Goal: Task Accomplishment & Management: Use online tool/utility

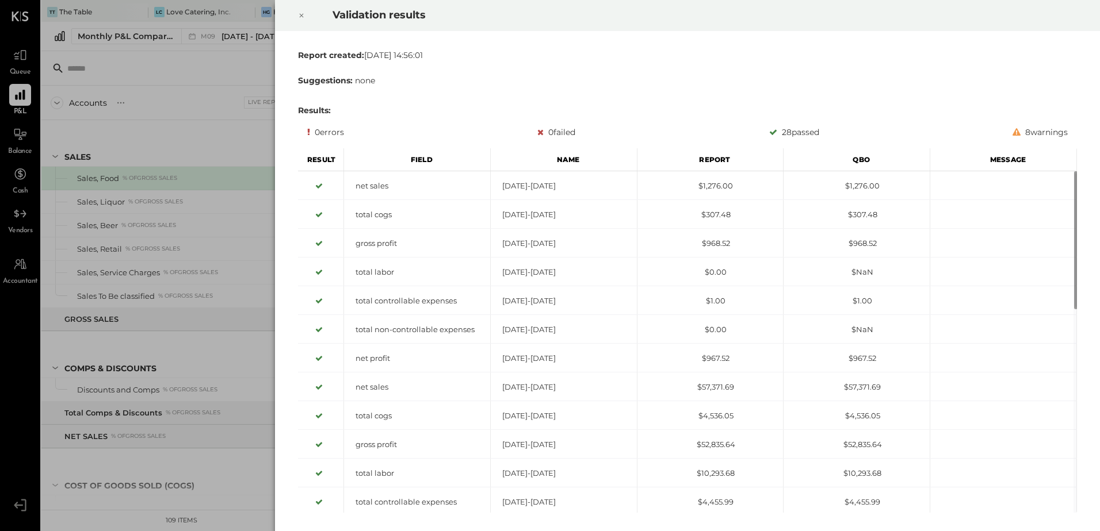
click at [303, 13] on icon at bounding box center [301, 16] width 7 height 14
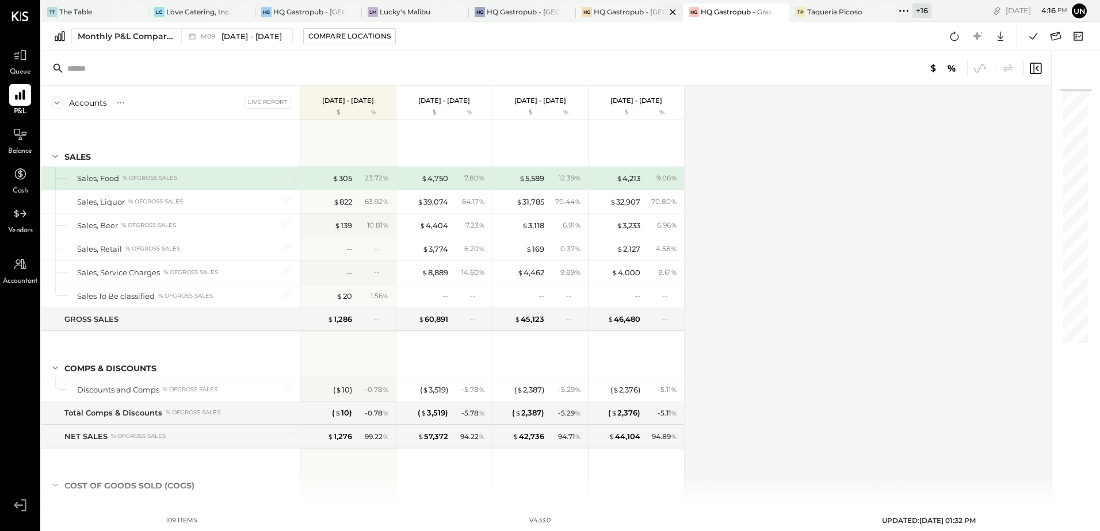
click at [626, 16] on div "HQ Gastropub - [GEOGRAPHIC_DATA]" at bounding box center [630, 12] width 72 height 10
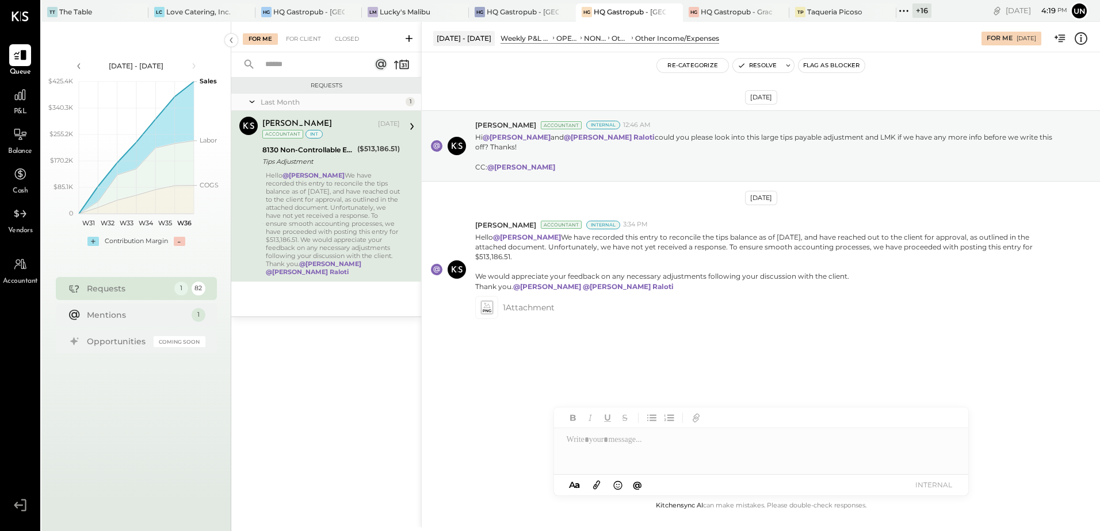
click at [652, 354] on div "[DATE] [PERSON_NAME] Accountant Internal 12:46 AM Hi @[PERSON_NAME] and @[PERSO…" at bounding box center [761, 248] width 678 height 334
click at [527, 311] on span "1 Attachment" at bounding box center [529, 307] width 52 height 23
click at [488, 308] on icon at bounding box center [486, 307] width 12 height 13
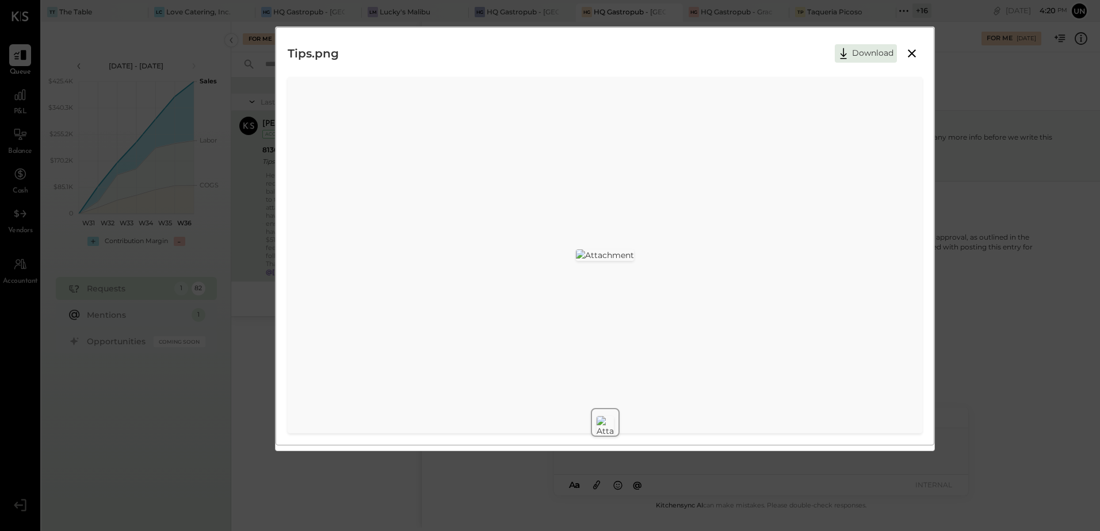
click at [915, 52] on icon at bounding box center [912, 54] width 14 height 14
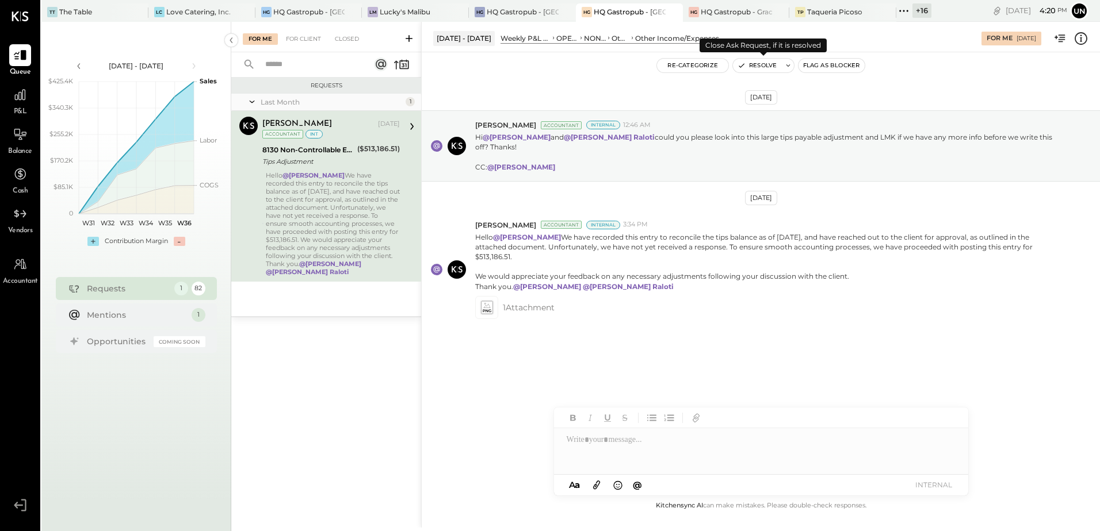
click at [763, 63] on button "Resolve" at bounding box center [757, 66] width 48 height 14
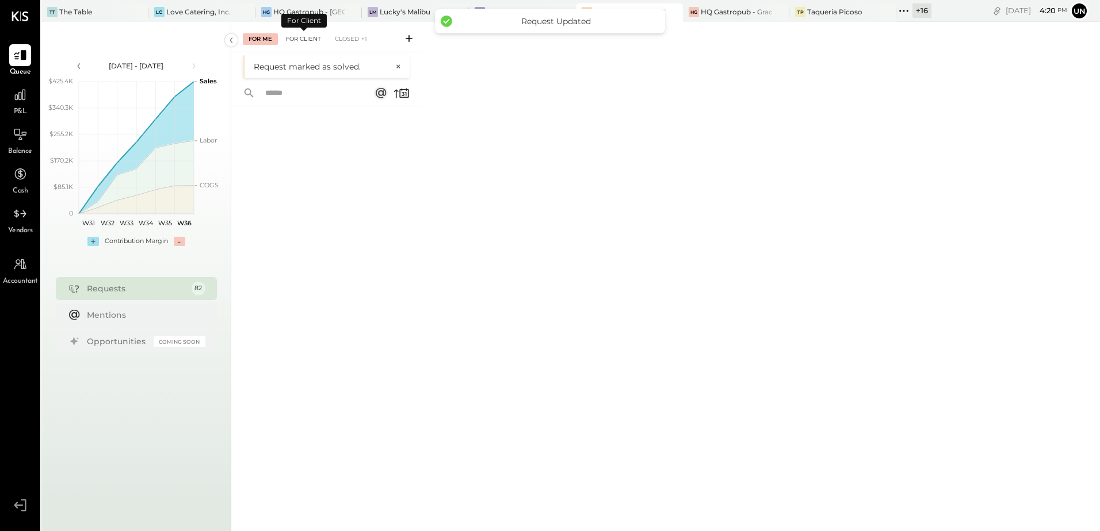
click at [308, 36] on div "For Client" at bounding box center [303, 39] width 47 height 12
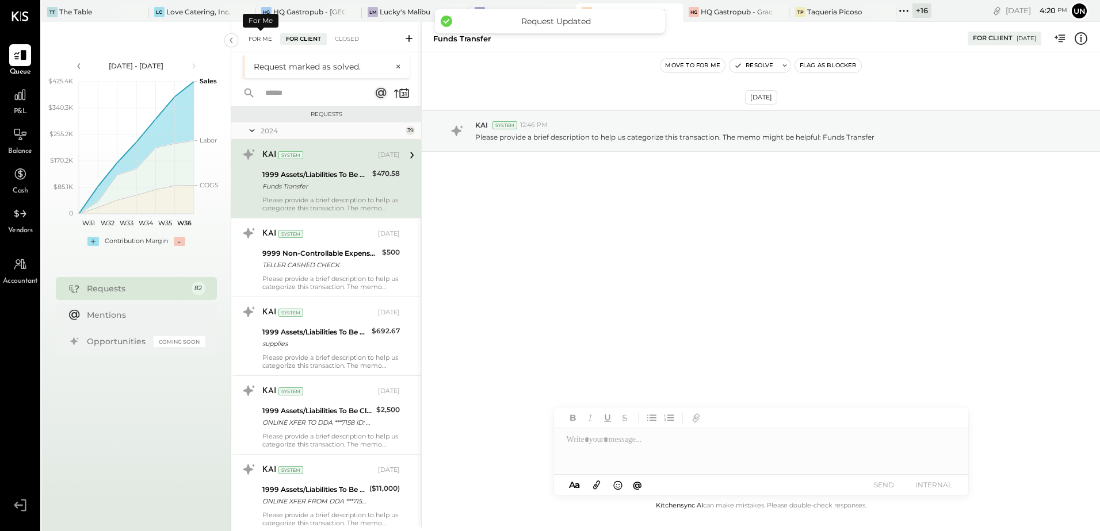
click at [270, 43] on div "For Me" at bounding box center [260, 39] width 35 height 12
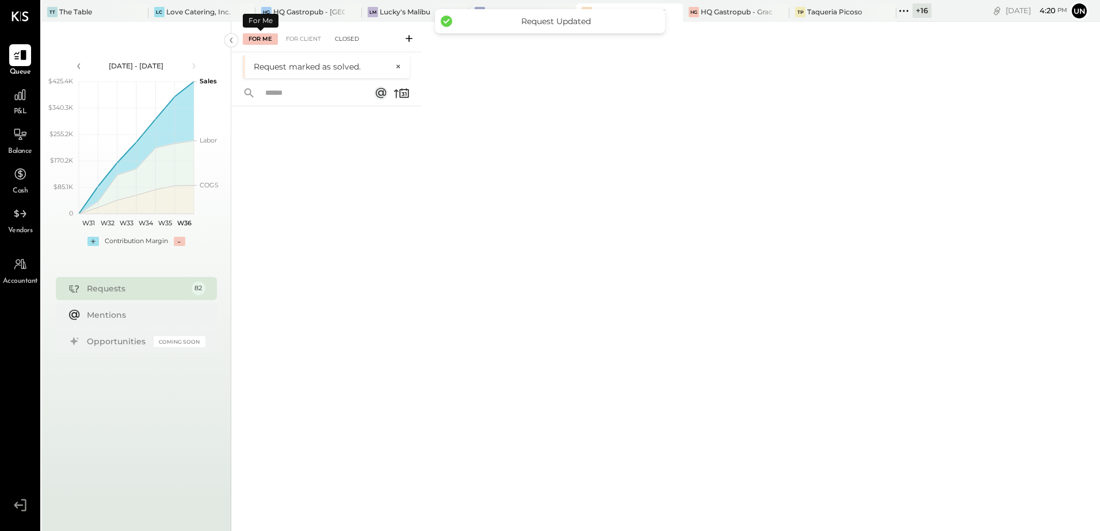
click at [347, 40] on div "Closed" at bounding box center [347, 39] width 36 height 12
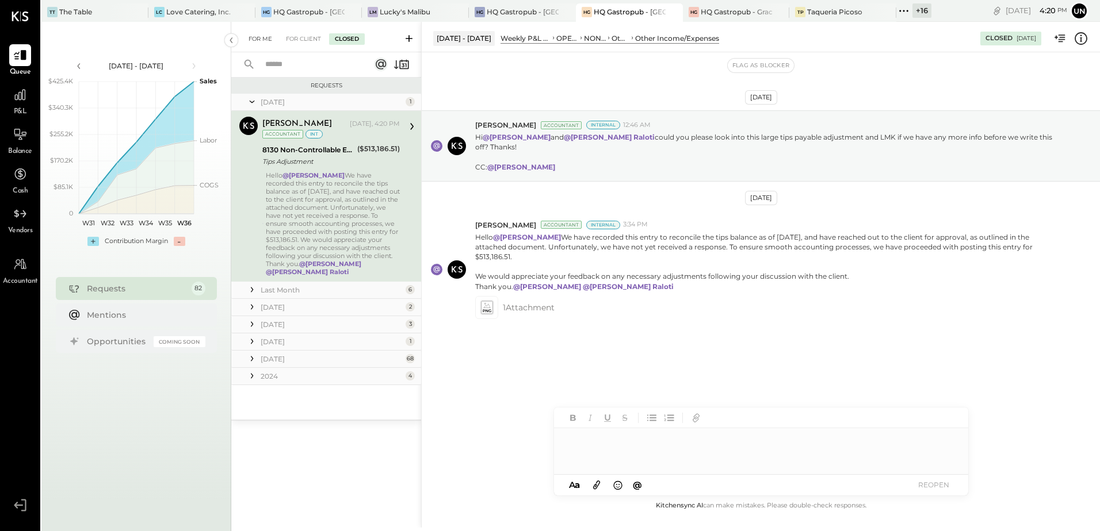
click at [266, 37] on div "For Me" at bounding box center [260, 39] width 35 height 12
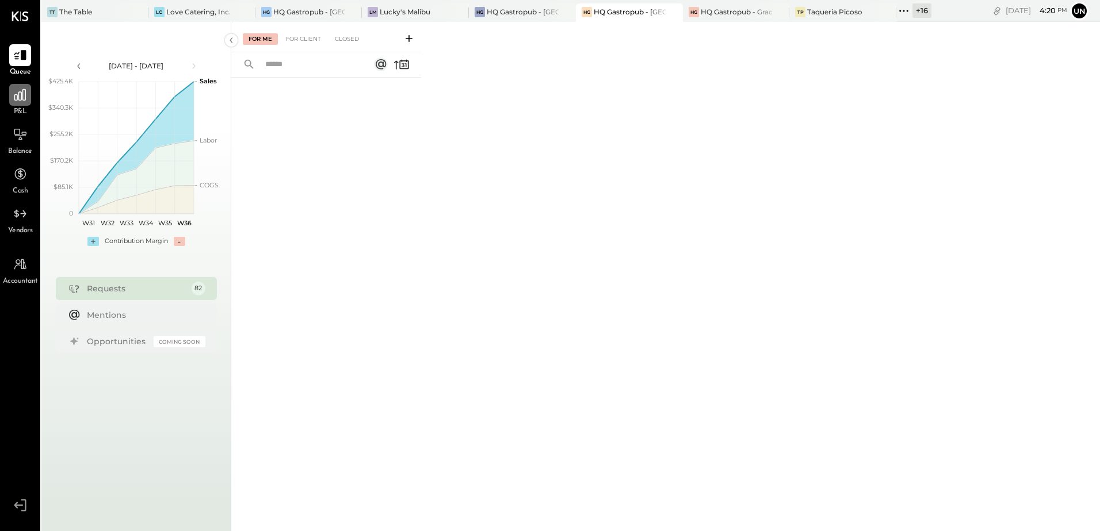
click at [17, 104] on div at bounding box center [20, 95] width 22 height 22
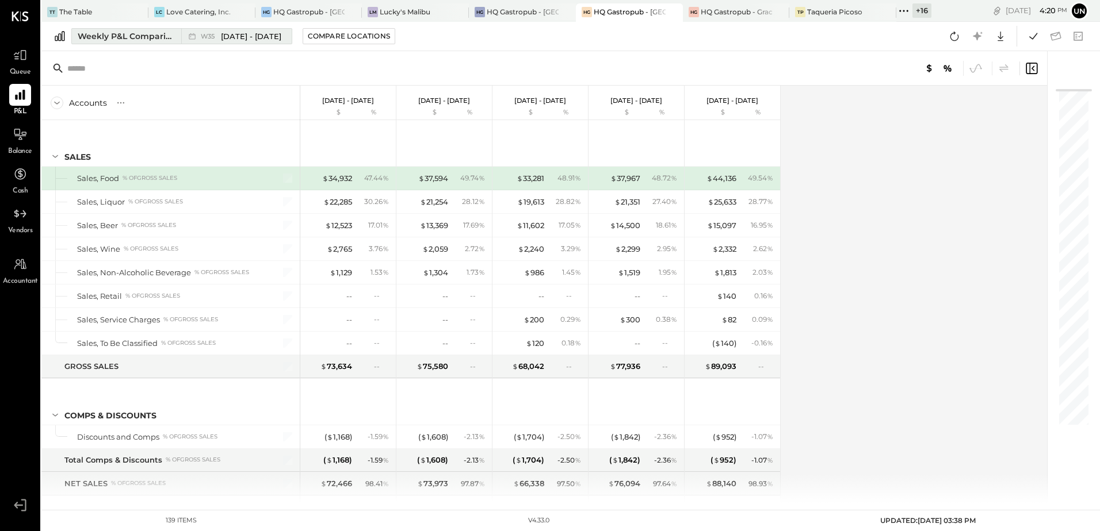
click at [133, 39] on div "Weekly P&L Comparison" at bounding box center [126, 36] width 97 height 12
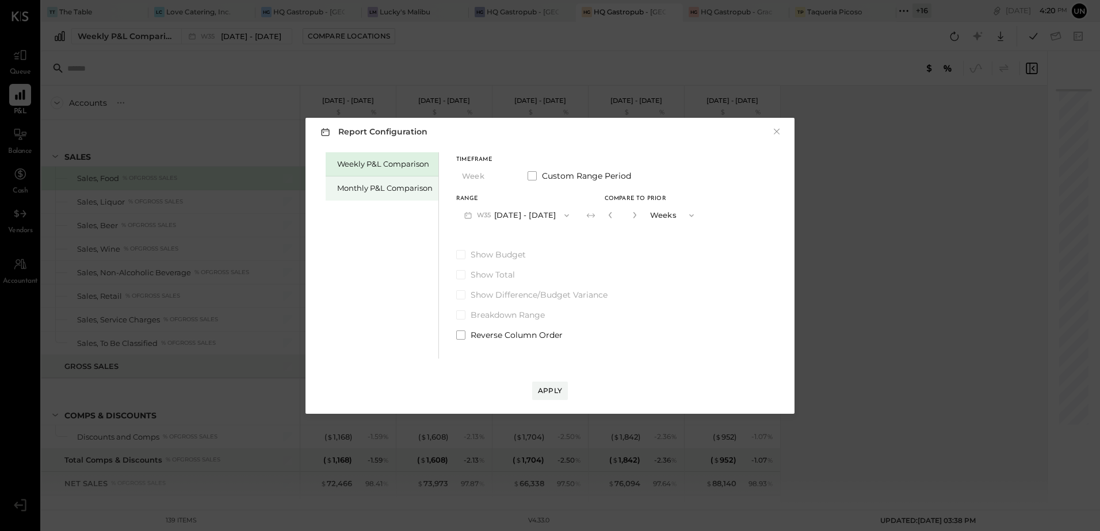
click at [373, 188] on div "Monthly P&L Comparison" at bounding box center [384, 188] width 95 height 11
click at [595, 217] on div "Compare" at bounding box center [609, 215] width 37 height 10
click at [632, 216] on icon "button" at bounding box center [635, 215] width 7 height 7
type input "*"
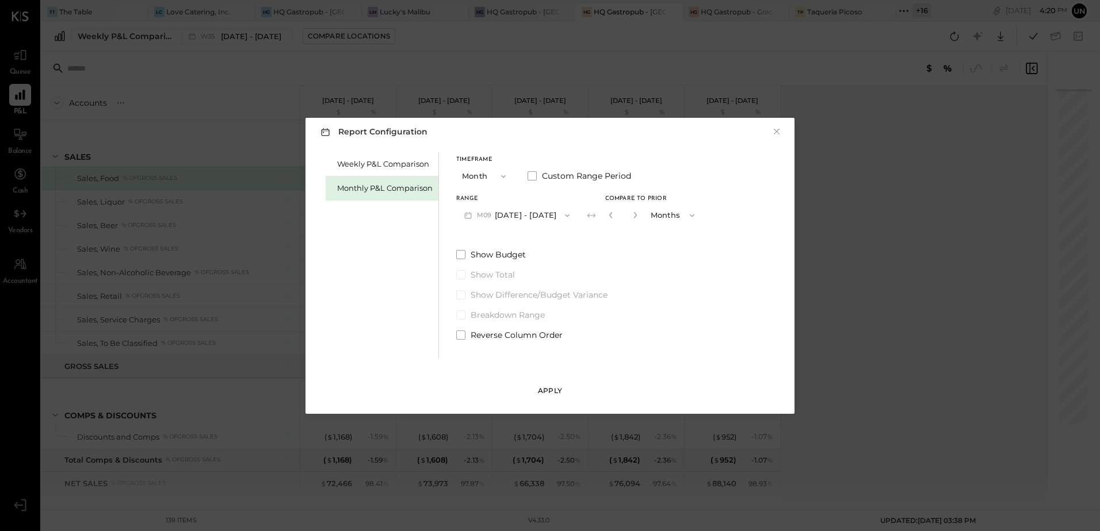
click at [551, 396] on div "Apply" at bounding box center [550, 391] width 24 height 10
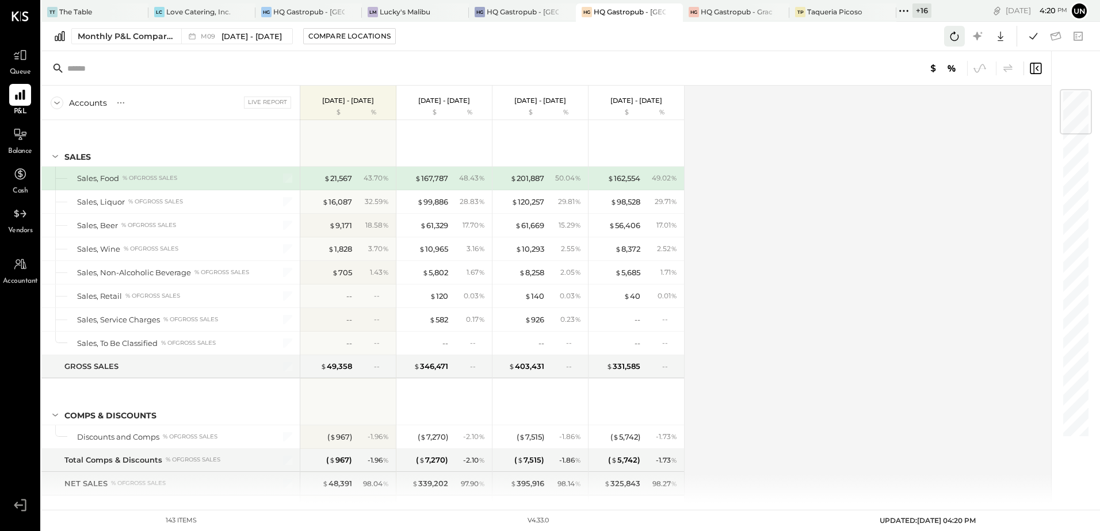
click at [954, 37] on icon at bounding box center [954, 36] width 15 height 15
click at [913, 220] on div "Accounts S % GL Live Report [DATE] - [DATE] $ % [DATE] - [DATE] $ % [DATE] - [D…" at bounding box center [546, 295] width 1011 height 418
click at [1032, 32] on icon at bounding box center [1033, 36] width 15 height 15
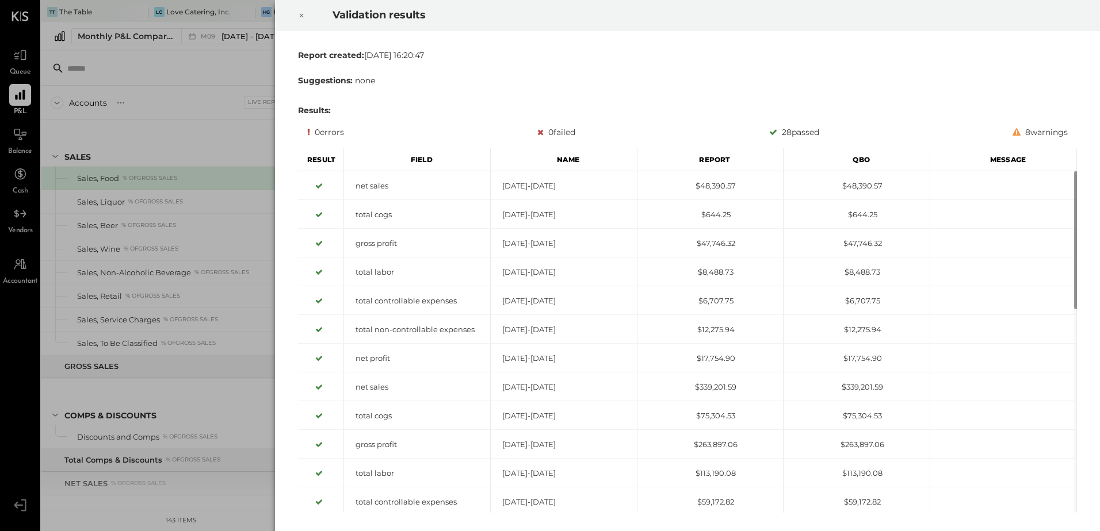
click at [303, 16] on icon at bounding box center [301, 16] width 7 height 14
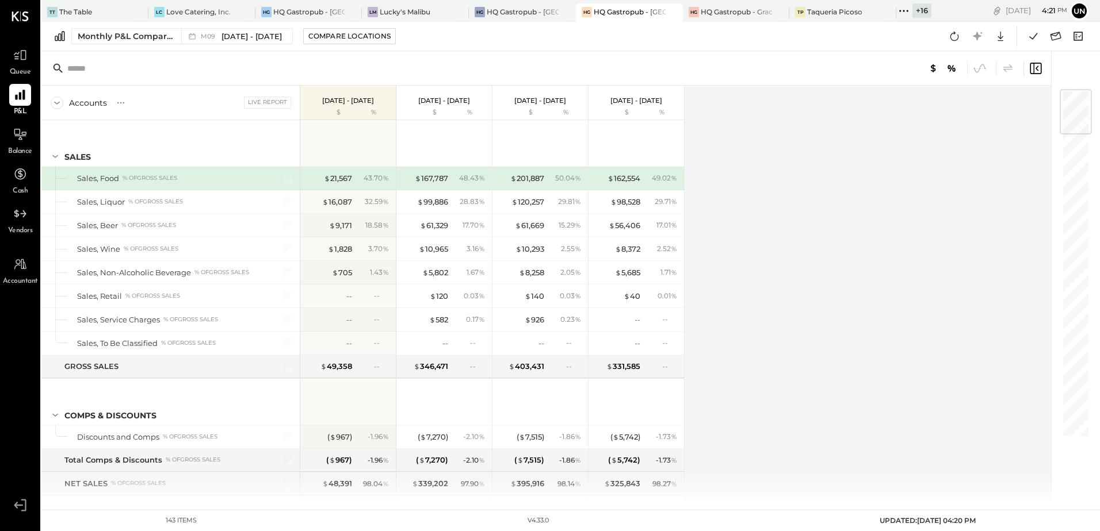
click at [830, 285] on div "Accounts S % GL Live Report [DATE] - [DATE] $ % [DATE] - [DATE] $ % [DATE] - [D…" at bounding box center [546, 295] width 1011 height 418
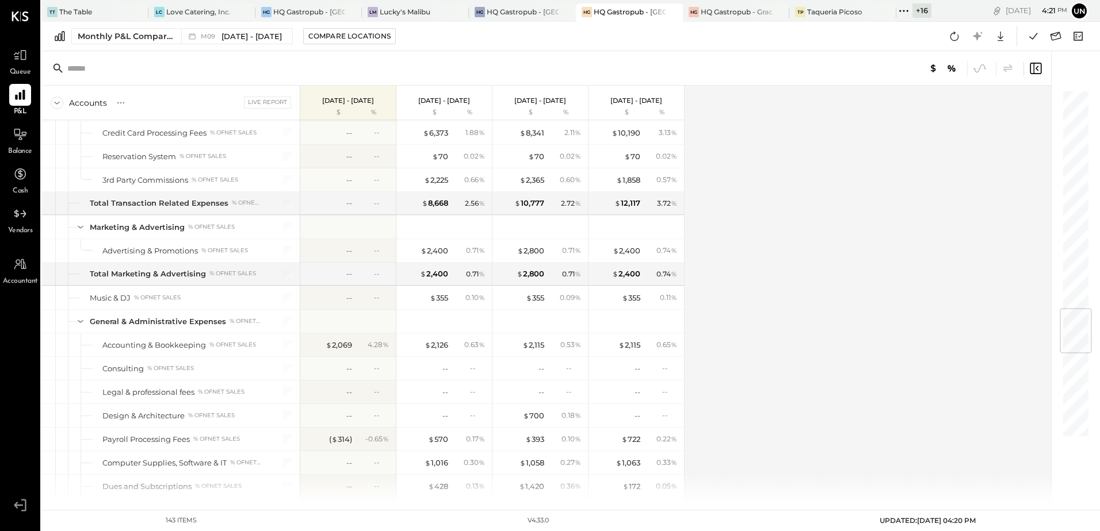
scroll to position [1841, 0]
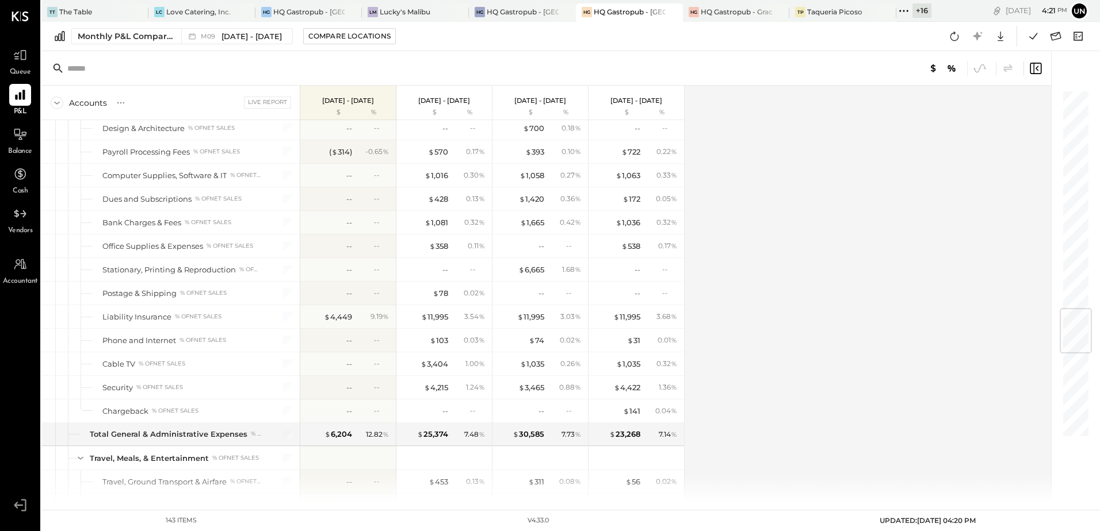
click at [896, 282] on div "Accounts S % GL Live Report [DATE] - [DATE] $ % [DATE] - [DATE] $ % [DATE] - [D…" at bounding box center [546, 295] width 1011 height 418
click at [958, 37] on icon at bounding box center [954, 36] width 9 height 9
click at [952, 42] on icon at bounding box center [954, 36] width 15 height 15
click at [885, 189] on div "Accounts S % GL Live Report [DATE] - [DATE] $ % [DATE] - [DATE] $ % [DATE] - [D…" at bounding box center [546, 295] width 1011 height 418
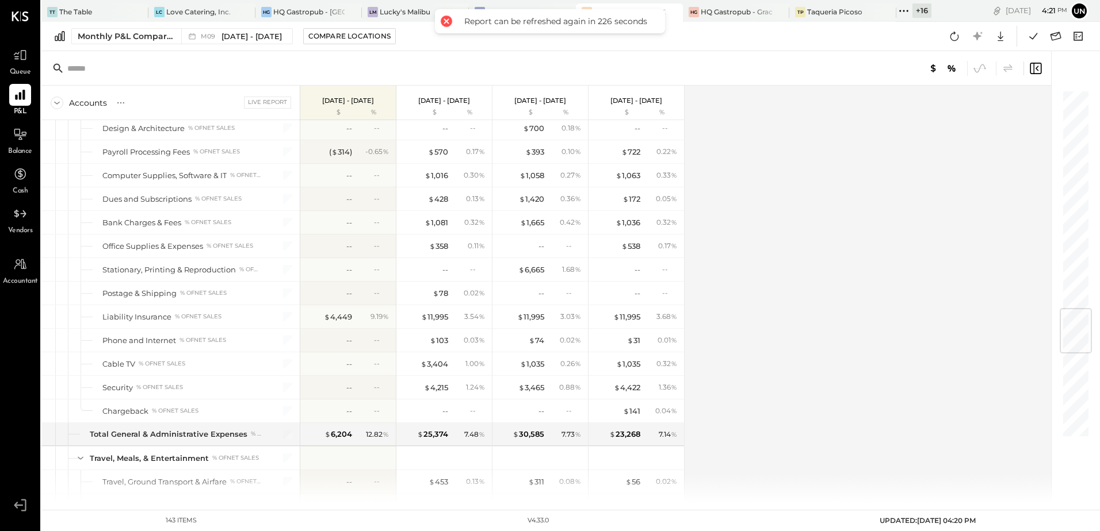
click at [885, 189] on div "Accounts S % GL Live Report [DATE] - [DATE] $ % [DATE] - [DATE] $ % [DATE] - [D…" at bounding box center [546, 295] width 1011 height 418
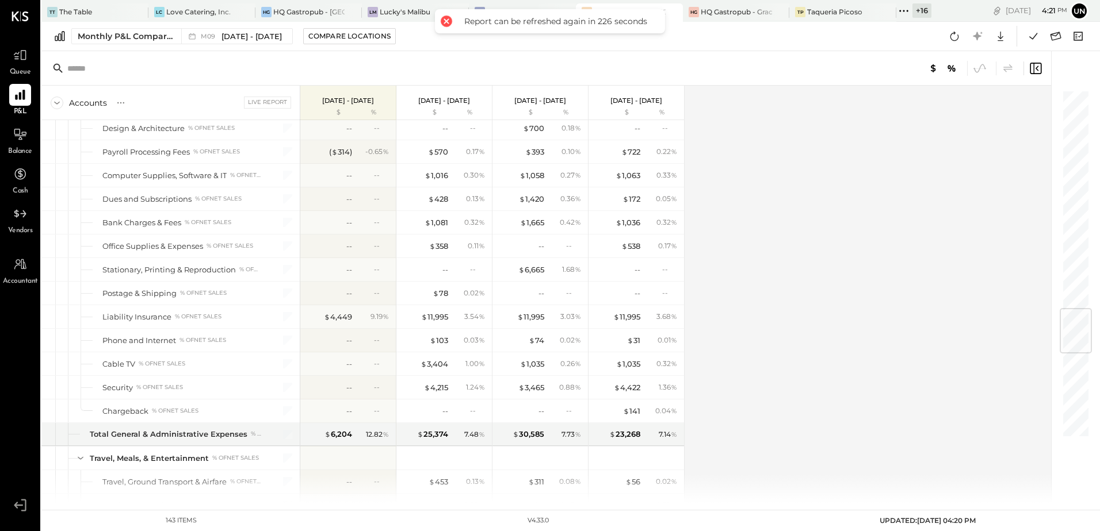
click at [885, 189] on div "Accounts S % GL Live Report [DATE] - [DATE] $ % [DATE] - [DATE] $ % [DATE] - [D…" at bounding box center [546, 295] width 1011 height 418
click at [885, 190] on div "Accounts S % GL Live Report [DATE] - [DATE] $ % [DATE] - [DATE] $ % [DATE] - [D…" at bounding box center [546, 295] width 1011 height 418
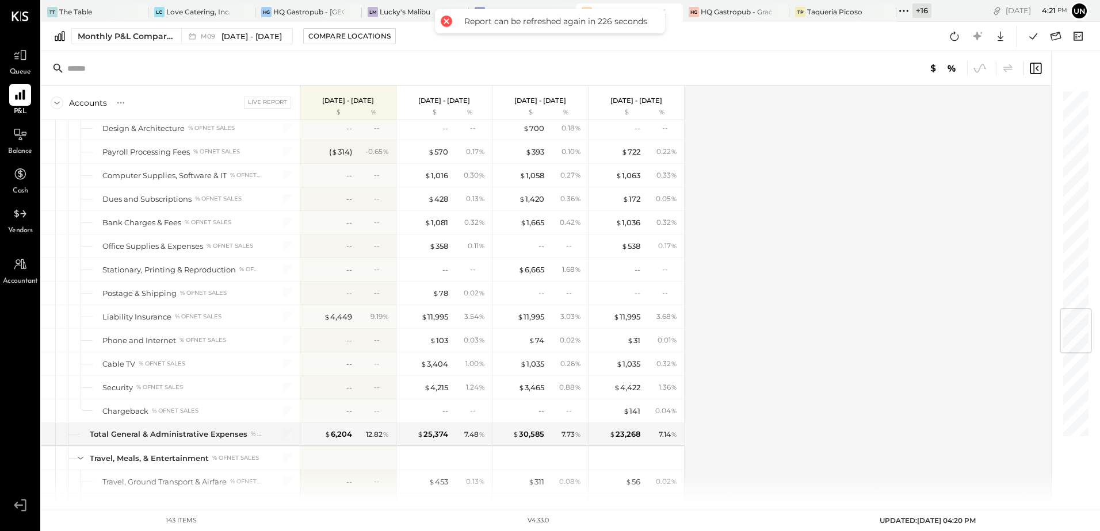
click at [885, 190] on div "Accounts S % GL Live Report [DATE] - [DATE] $ % [DATE] - [DATE] $ % [DATE] - [D…" at bounding box center [546, 295] width 1011 height 418
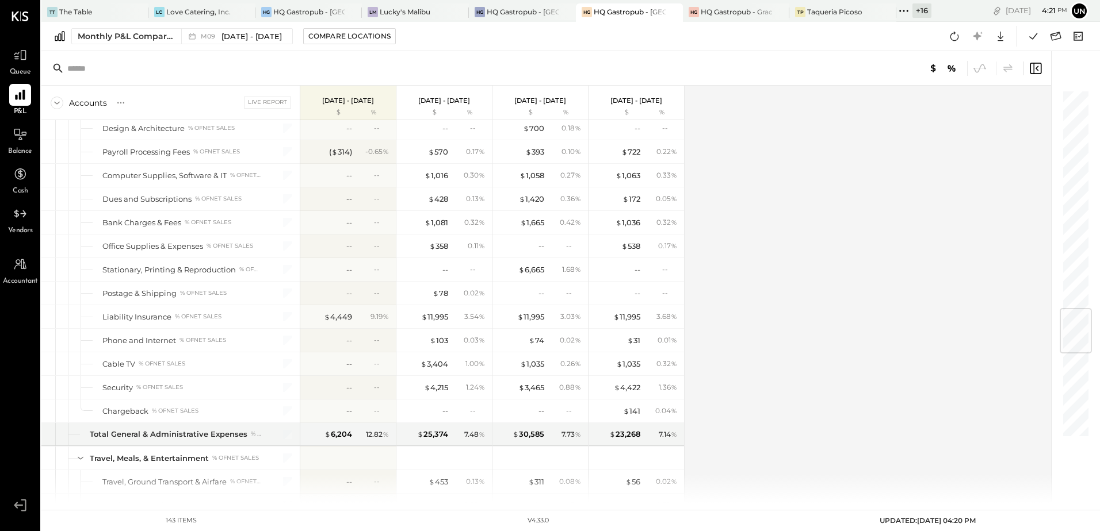
click at [885, 190] on div "Accounts S % GL Live Report [DATE] - [DATE] $ % [DATE] - [DATE] $ % [DATE] - [D…" at bounding box center [546, 295] width 1011 height 418
click at [958, 43] on icon at bounding box center [954, 36] width 15 height 15
click at [955, 38] on icon at bounding box center [954, 36] width 15 height 15
click at [954, 36] on icon at bounding box center [954, 36] width 15 height 15
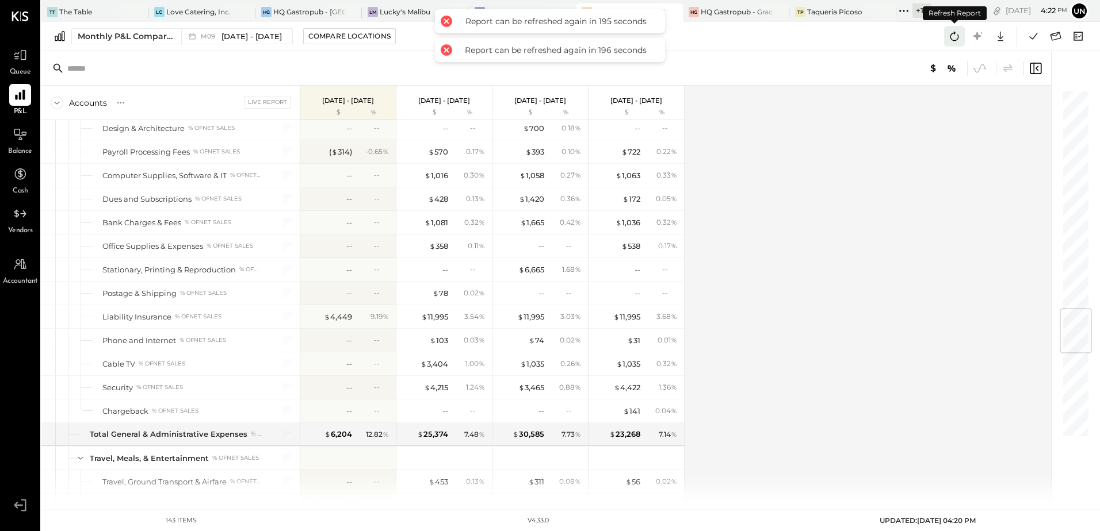
click at [954, 36] on icon at bounding box center [954, 36] width 15 height 15
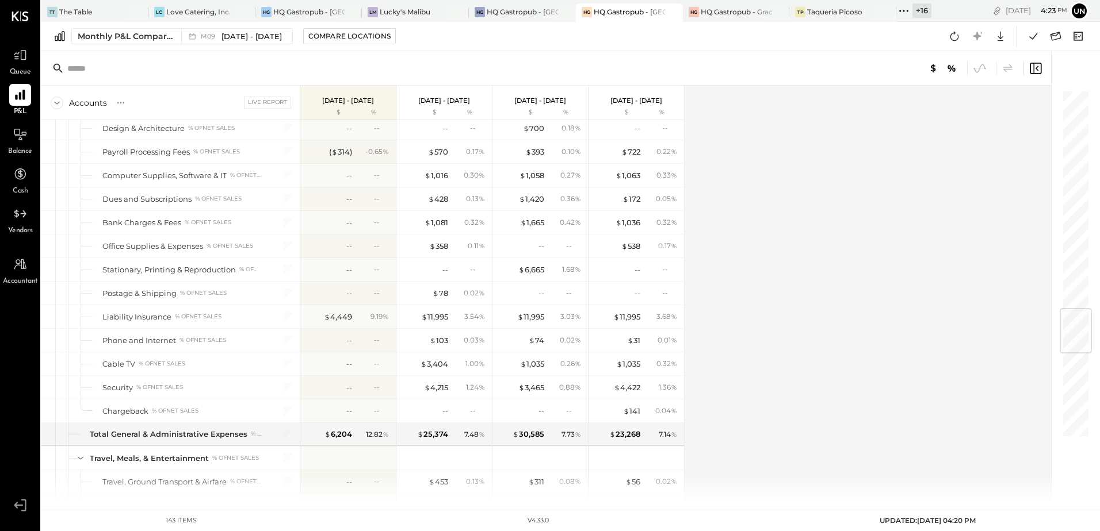
click at [825, 179] on div "Accounts S % GL Live Report [DATE] - [DATE] $ % [DATE] - [DATE] $ % [DATE] - [D…" at bounding box center [546, 295] width 1011 height 418
click at [827, 173] on div "Accounts S % GL Live Report [DATE] - [DATE] $ % [DATE] - [DATE] $ % [DATE] - [D…" at bounding box center [546, 295] width 1011 height 418
click at [955, 35] on icon at bounding box center [954, 36] width 15 height 15
click at [953, 40] on icon at bounding box center [954, 36] width 15 height 15
click at [955, 39] on icon at bounding box center [954, 36] width 15 height 15
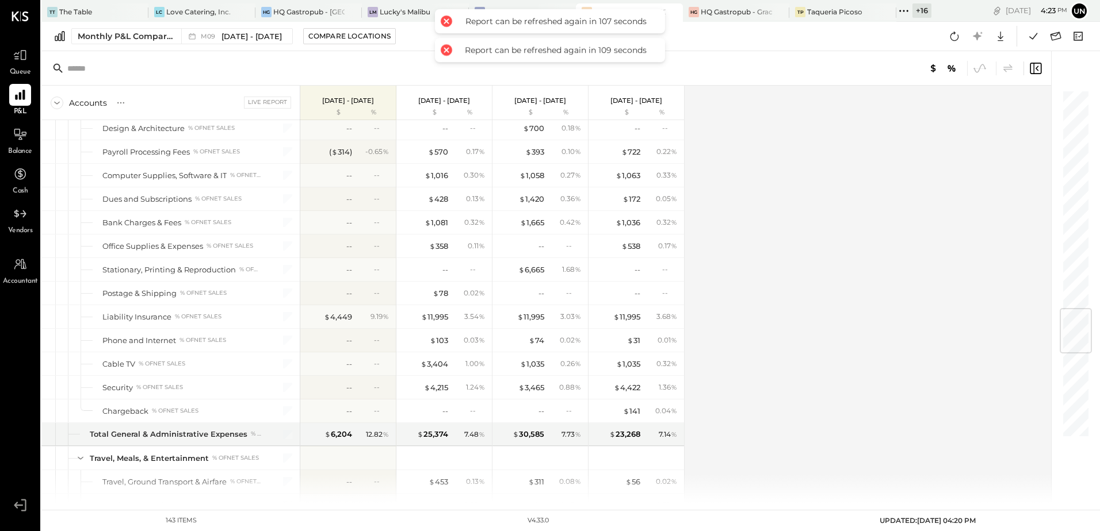
click at [839, 187] on div "Accounts S % GL Live Report [DATE] - [DATE] $ % [DATE] - [DATE] $ % [DATE] - [D…" at bounding box center [546, 295] width 1011 height 418
click at [839, 186] on div "Accounts S % GL Live Report [DATE] - [DATE] $ % [DATE] - [DATE] $ % [DATE] - [D…" at bounding box center [546, 295] width 1011 height 418
click at [952, 35] on icon at bounding box center [954, 36] width 15 height 15
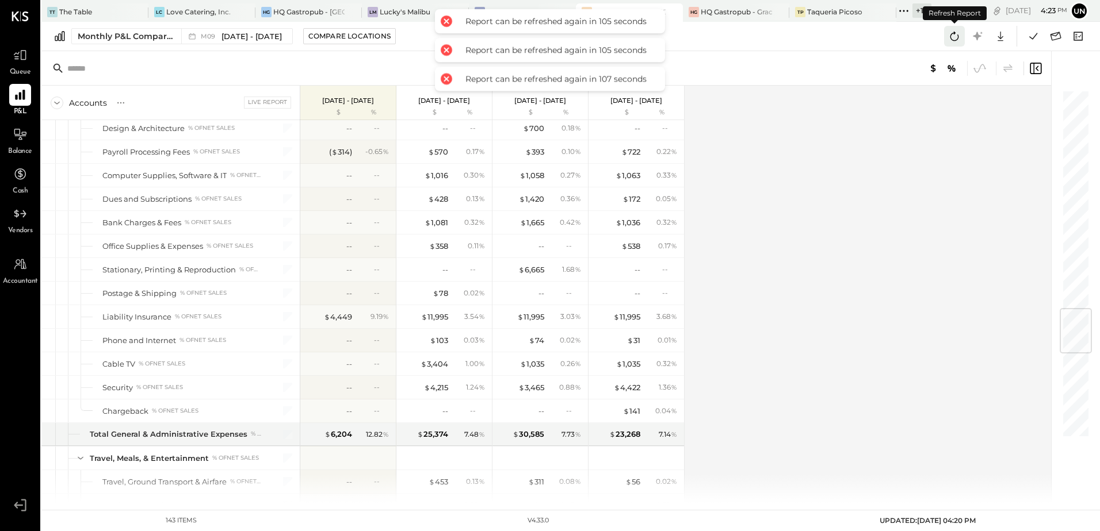
click at [952, 35] on icon at bounding box center [954, 36] width 15 height 15
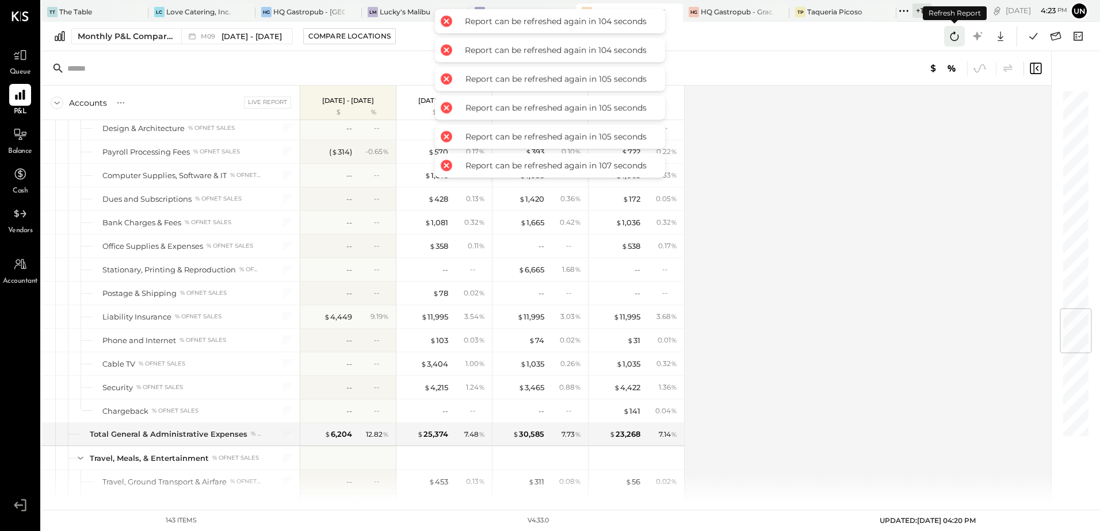
click at [952, 35] on icon at bounding box center [954, 36] width 15 height 15
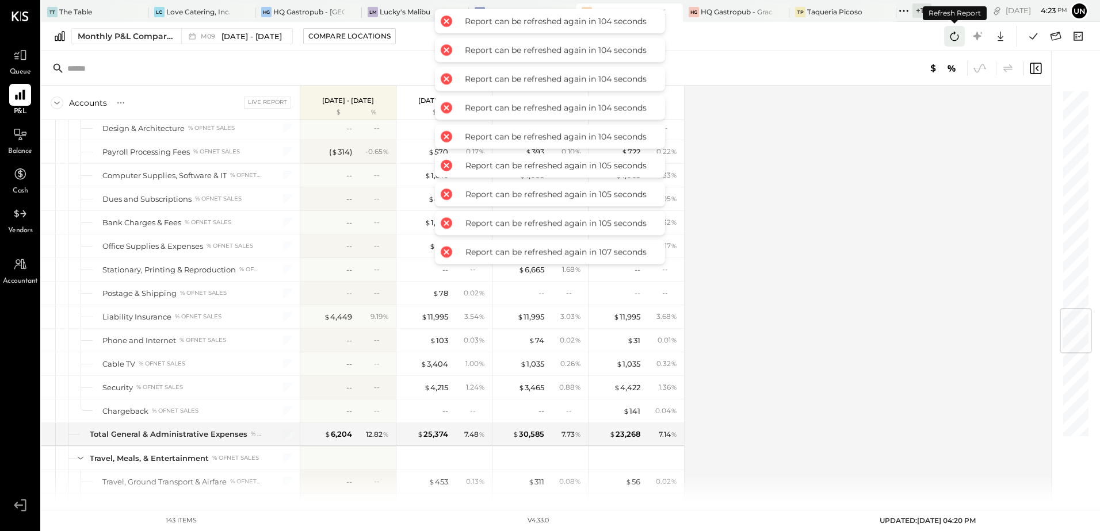
click at [952, 35] on icon at bounding box center [954, 36] width 15 height 15
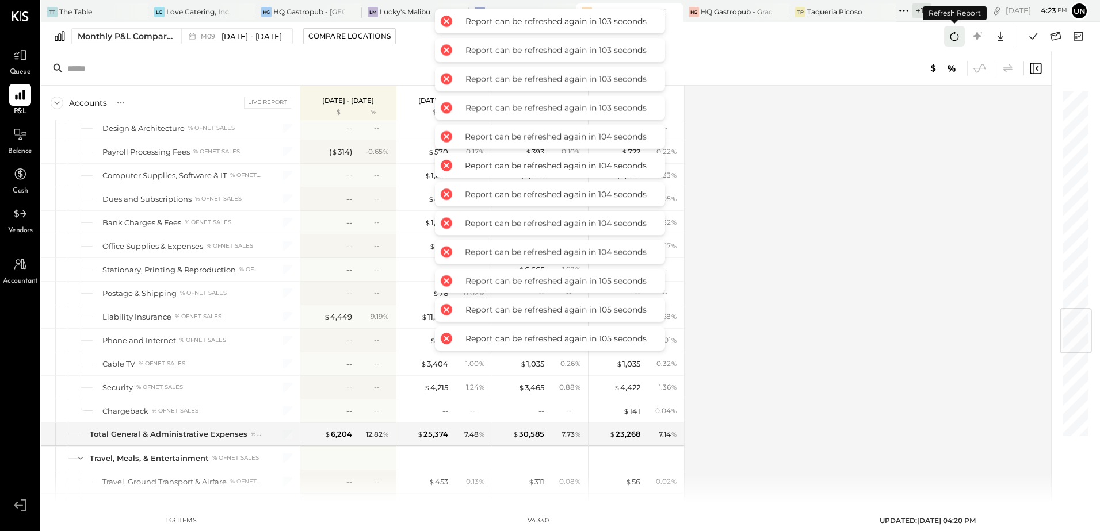
click at [952, 35] on icon at bounding box center [954, 36] width 15 height 15
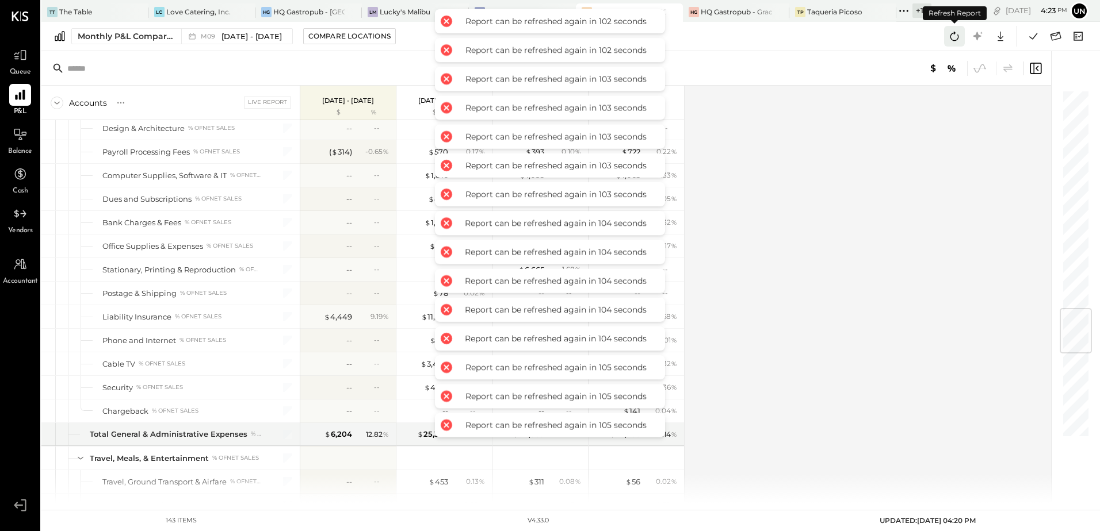
click at [952, 35] on icon at bounding box center [954, 36] width 15 height 15
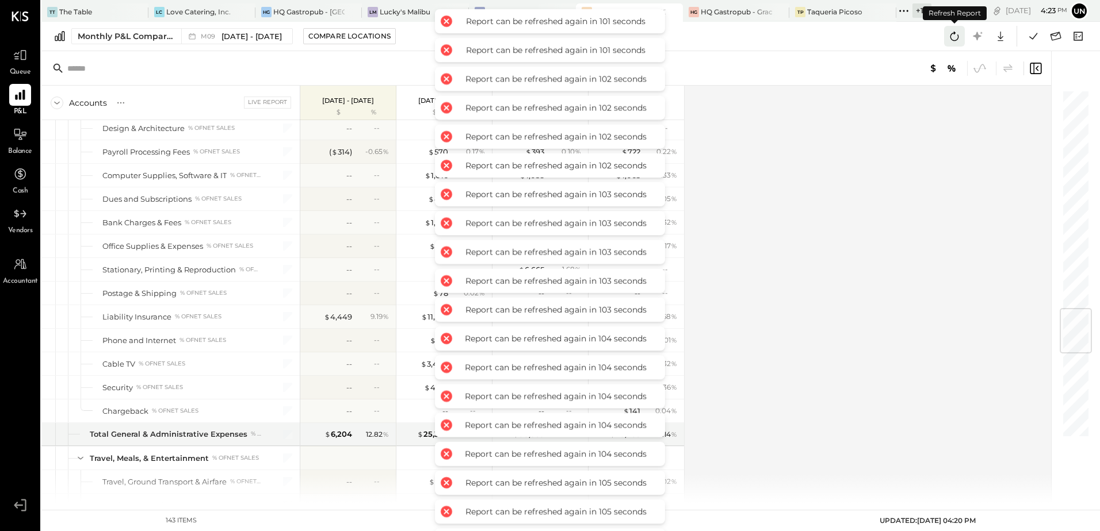
click at [952, 35] on icon at bounding box center [954, 36] width 15 height 15
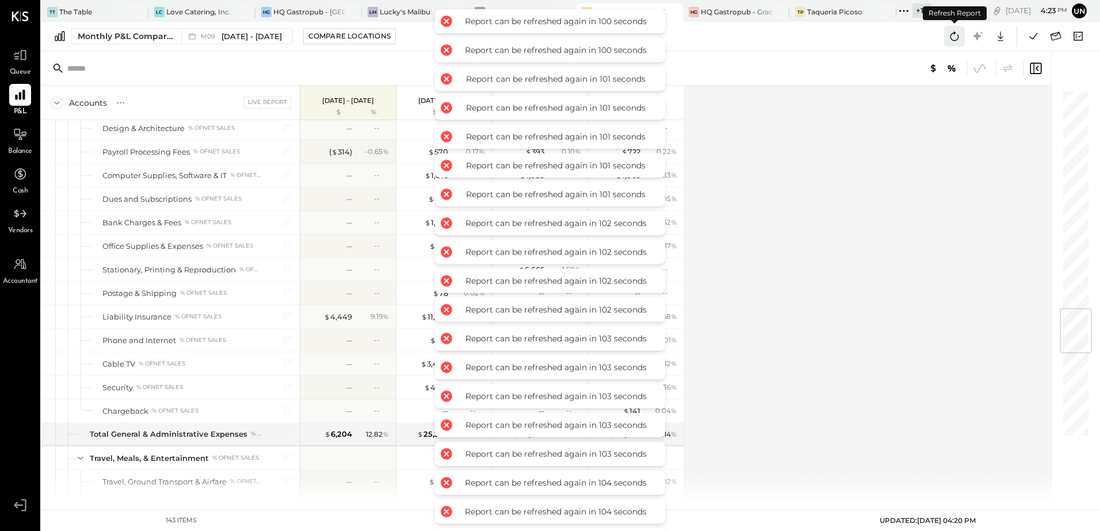
click at [952, 35] on icon at bounding box center [954, 36] width 15 height 15
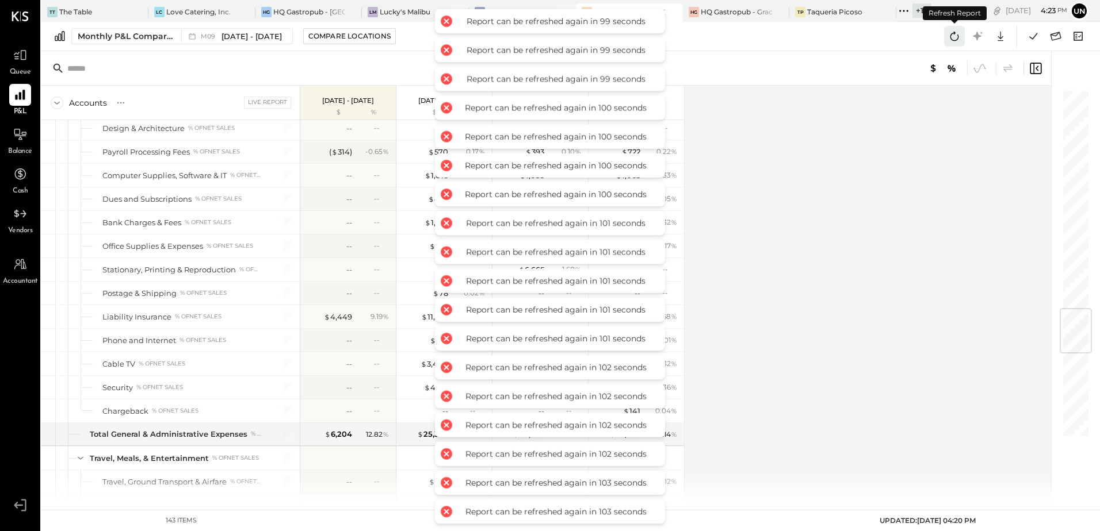
click at [952, 35] on icon at bounding box center [954, 36] width 15 height 15
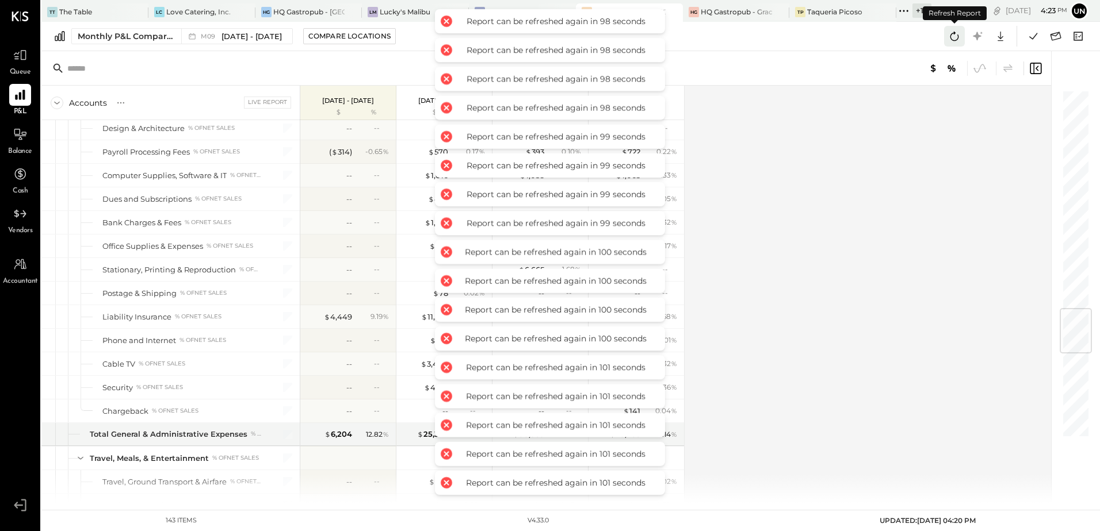
click at [952, 35] on icon at bounding box center [954, 36] width 15 height 15
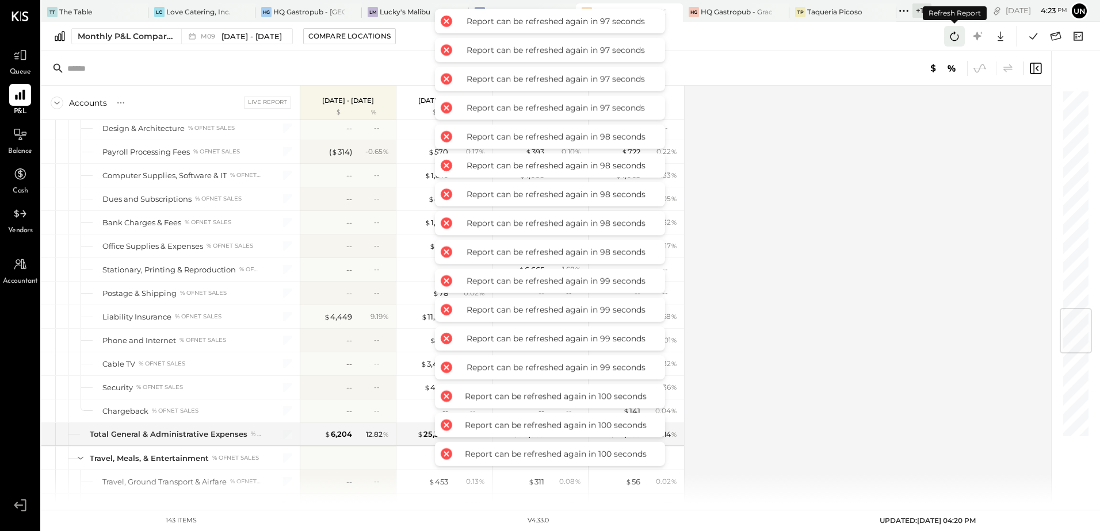
click at [952, 35] on icon at bounding box center [954, 36] width 15 height 15
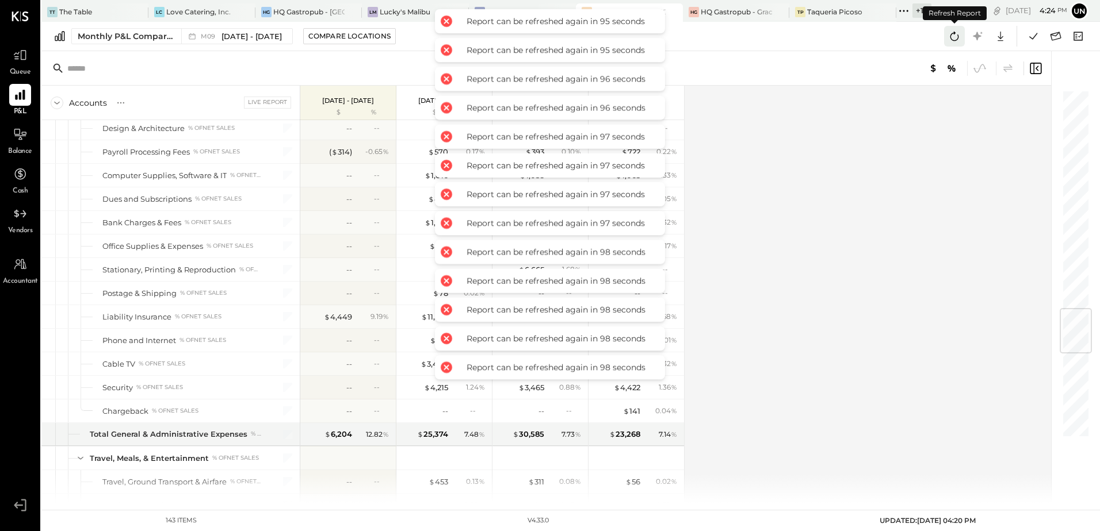
click at [952, 35] on icon at bounding box center [954, 36] width 15 height 15
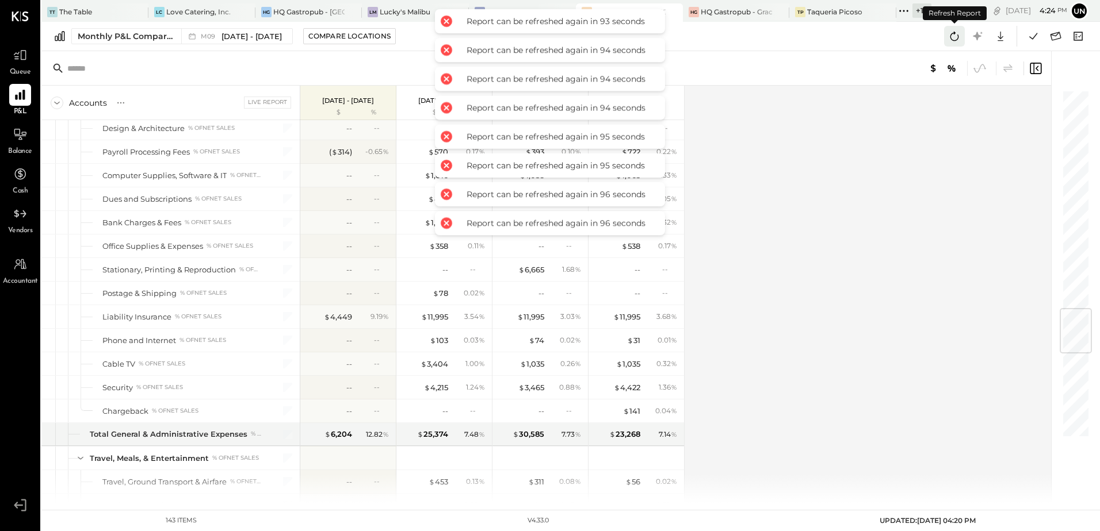
click at [950, 29] on icon at bounding box center [954, 36] width 15 height 15
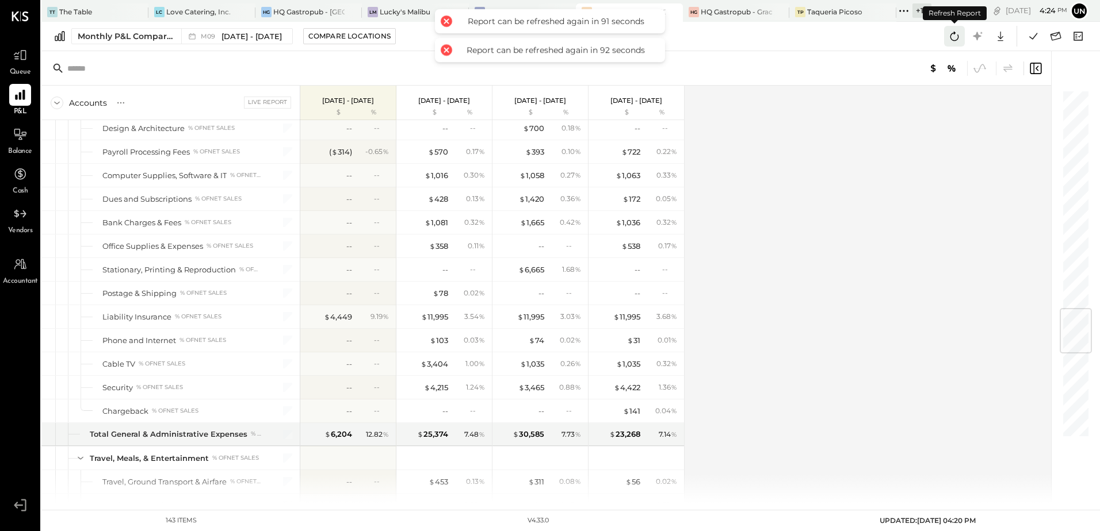
click at [950, 29] on icon at bounding box center [954, 36] width 15 height 15
click at [951, 36] on icon at bounding box center [954, 36] width 9 height 9
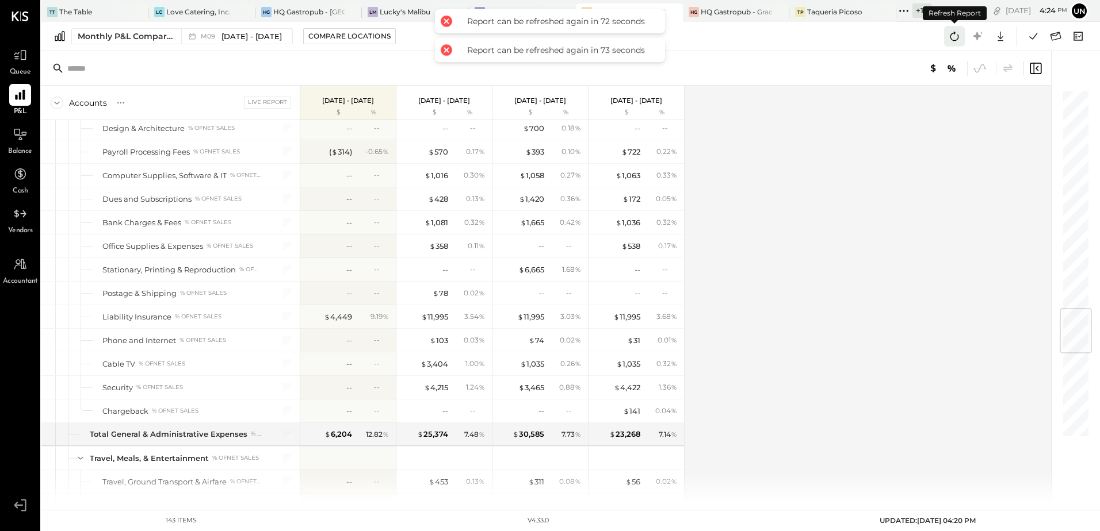
click at [951, 36] on icon at bounding box center [954, 36] width 9 height 9
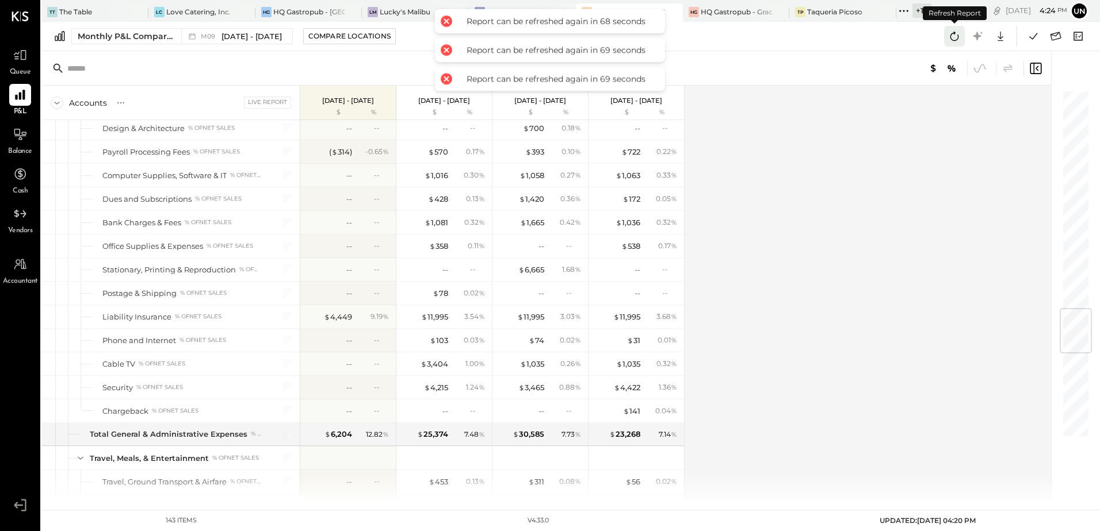
click at [951, 36] on icon at bounding box center [954, 36] width 9 height 9
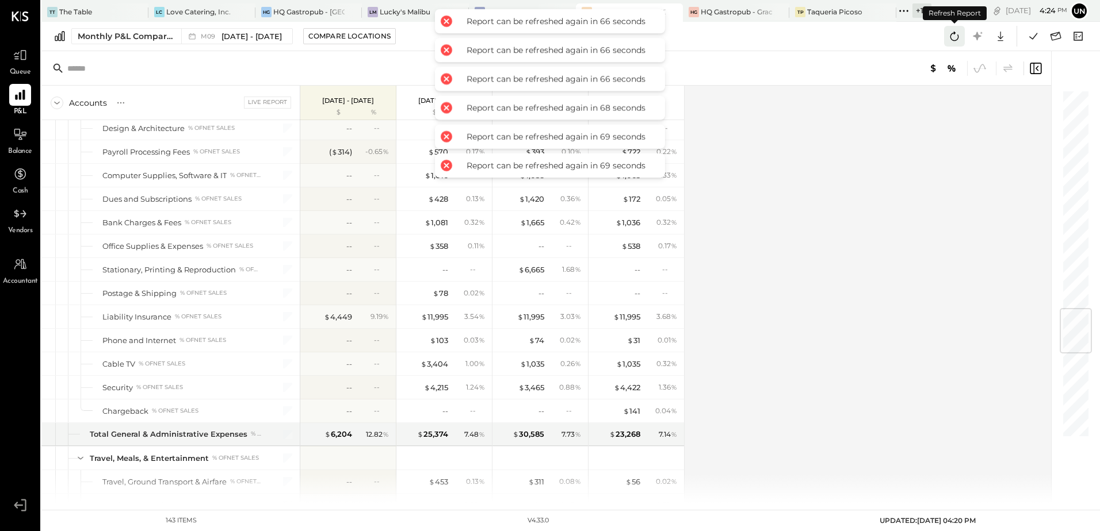
click at [951, 36] on icon at bounding box center [954, 36] width 9 height 9
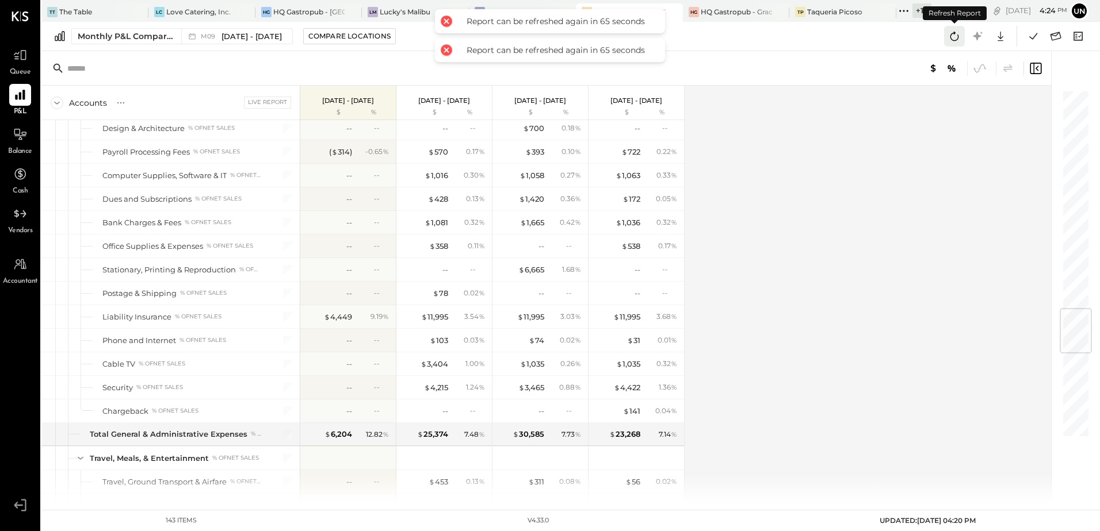
click at [950, 35] on icon at bounding box center [954, 36] width 15 height 15
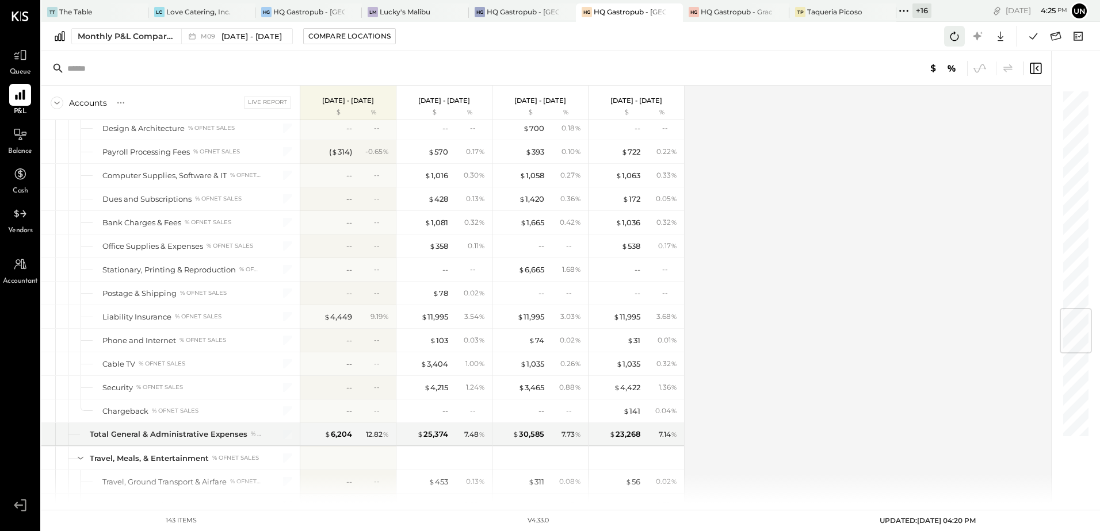
click at [954, 36] on icon at bounding box center [954, 36] width 15 height 15
click at [954, 40] on icon at bounding box center [954, 36] width 15 height 15
click at [835, 227] on div "Accounts S % GL Live Report [DATE] - [DATE] $ % [DATE] - [DATE] $ % [DATE] - [D…" at bounding box center [546, 295] width 1011 height 418
drag, startPoint x: 835, startPoint y: 227, endPoint x: 836, endPoint y: 217, distance: 9.3
click at [835, 227] on div "Accounts S % GL Live Report [DATE] - [DATE] $ % [DATE] - [DATE] $ % [DATE] - [D…" at bounding box center [546, 295] width 1011 height 418
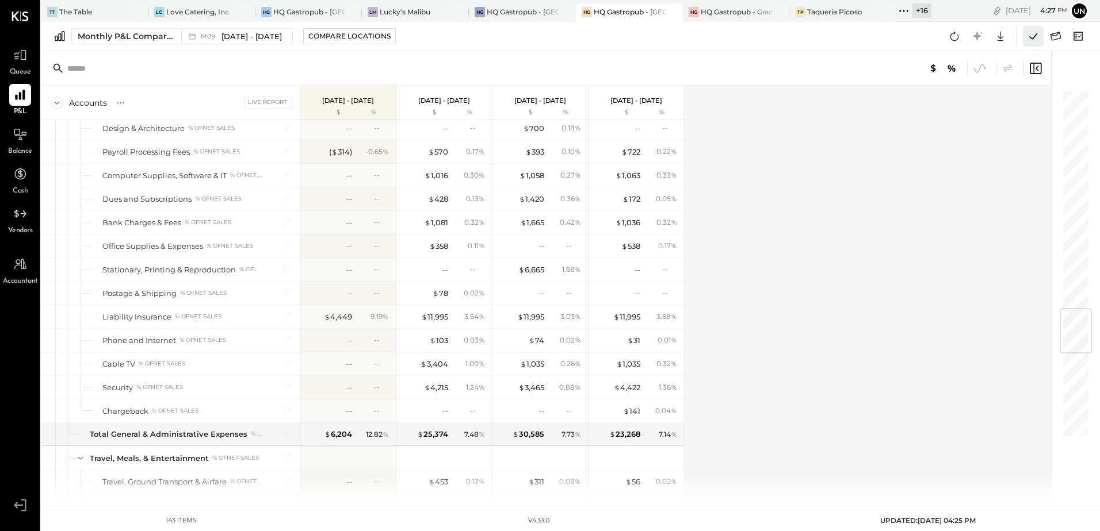
click at [1035, 36] on icon at bounding box center [1033, 36] width 8 height 6
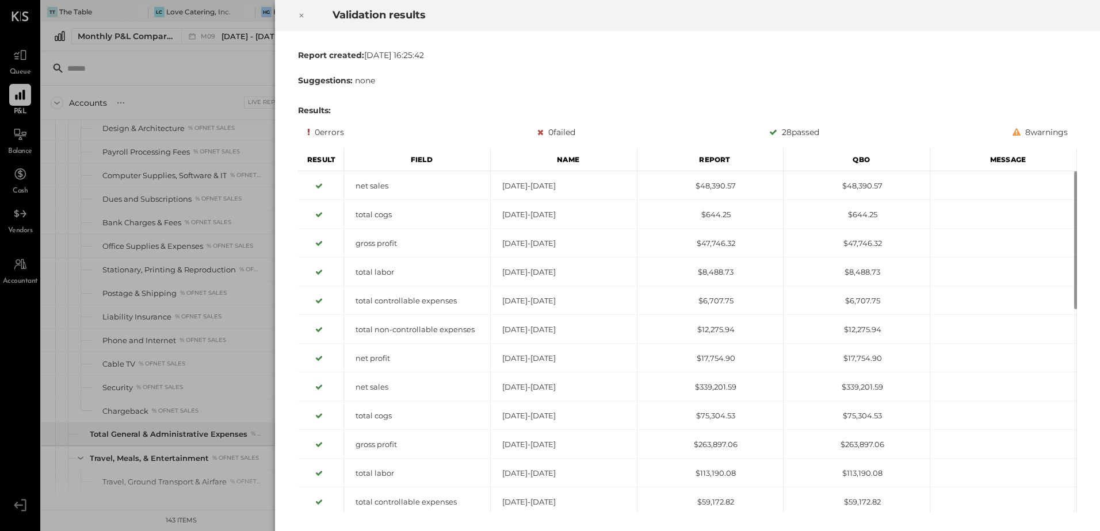
click at [303, 18] on icon at bounding box center [301, 16] width 7 height 14
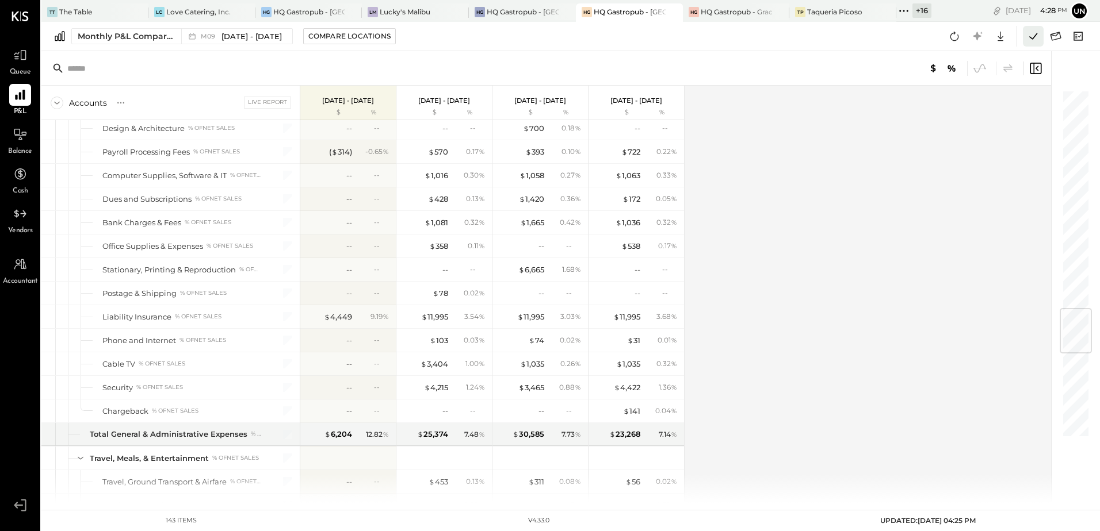
click at [1036, 32] on icon at bounding box center [1033, 36] width 15 height 15
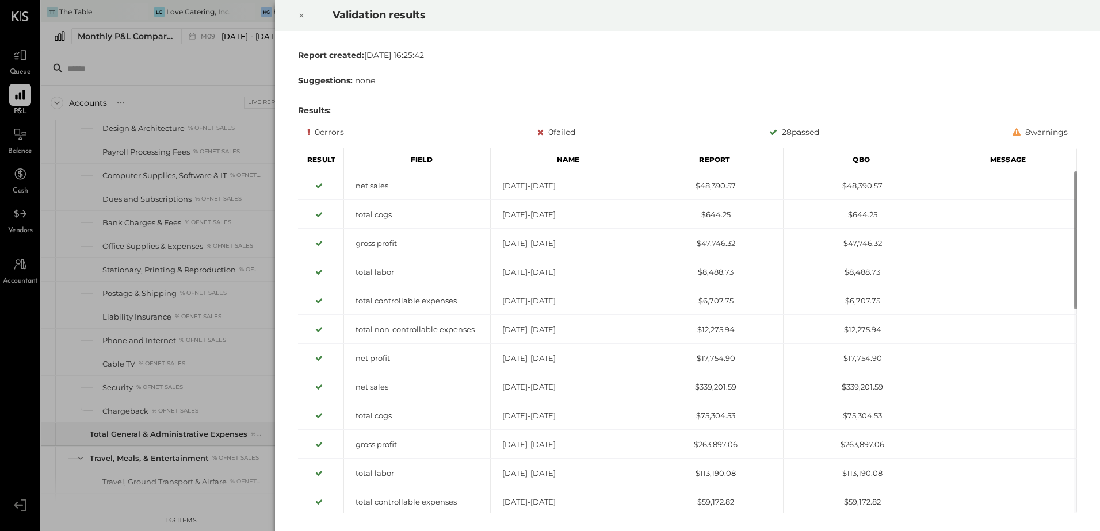
click at [303, 16] on icon at bounding box center [301, 16] width 7 height 14
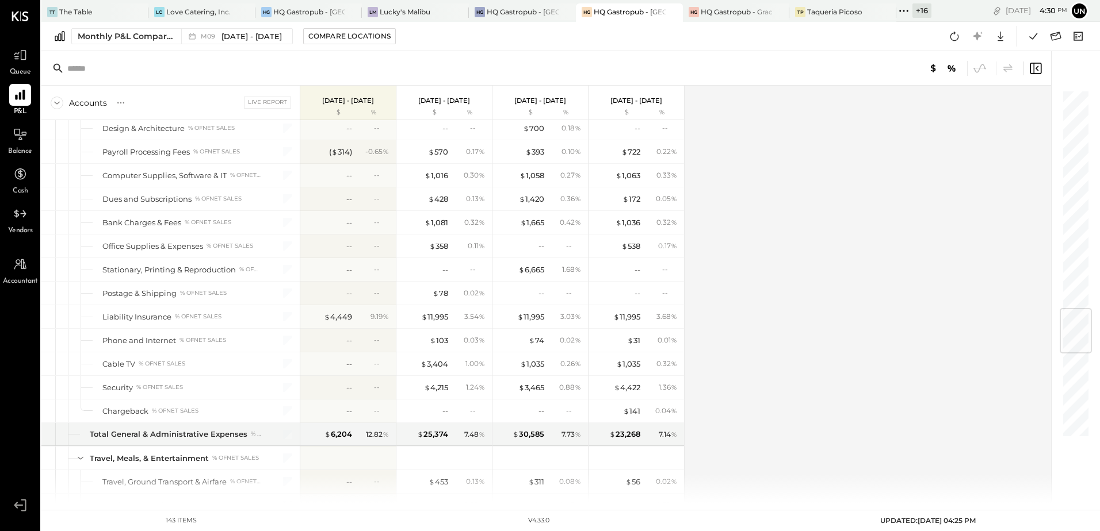
click at [858, 232] on div "Accounts S % GL Live Report [DATE] - [DATE] $ % [DATE] - [DATE] $ % [DATE] - [D…" at bounding box center [546, 295] width 1011 height 418
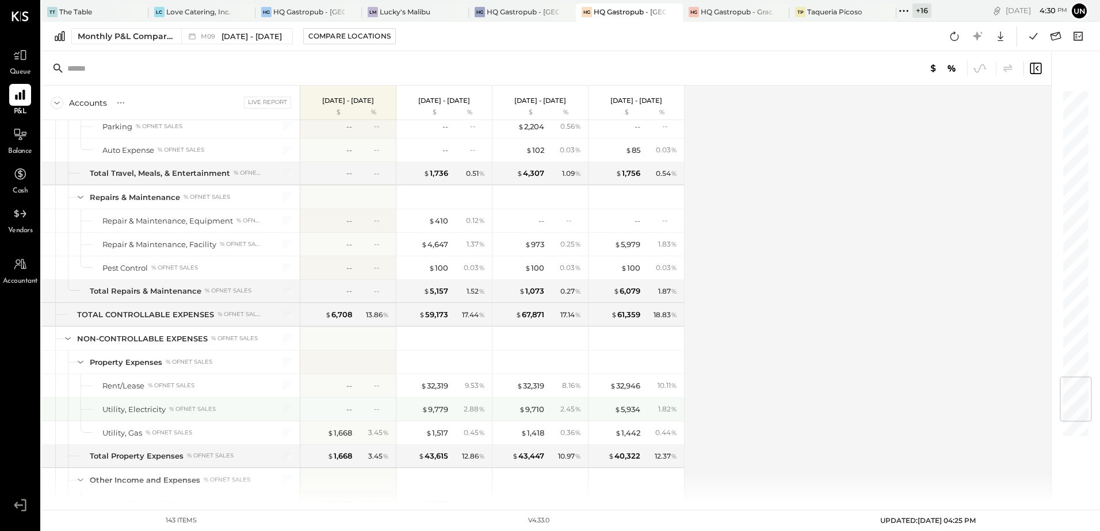
scroll to position [2416, 0]
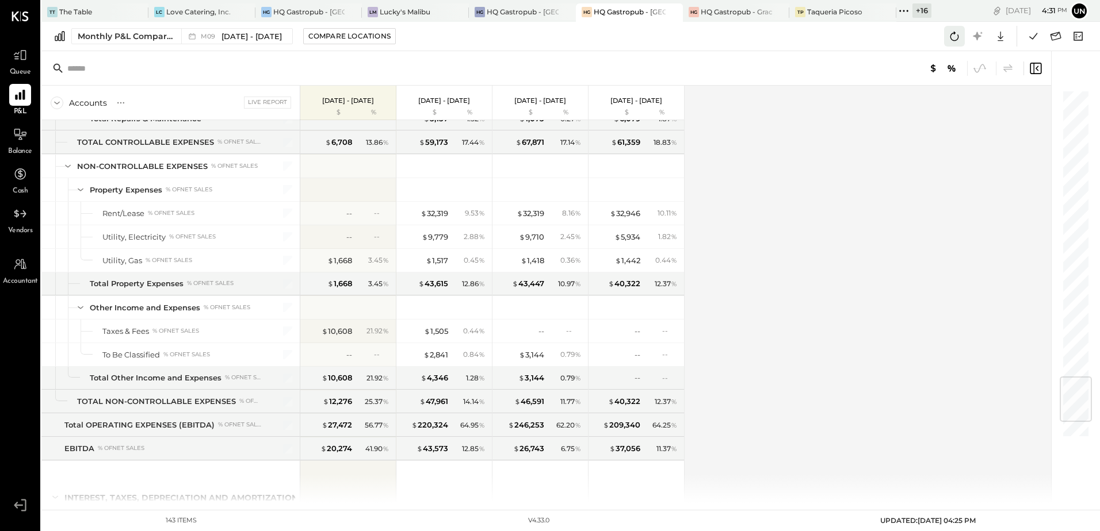
click at [950, 33] on icon at bounding box center [954, 36] width 15 height 15
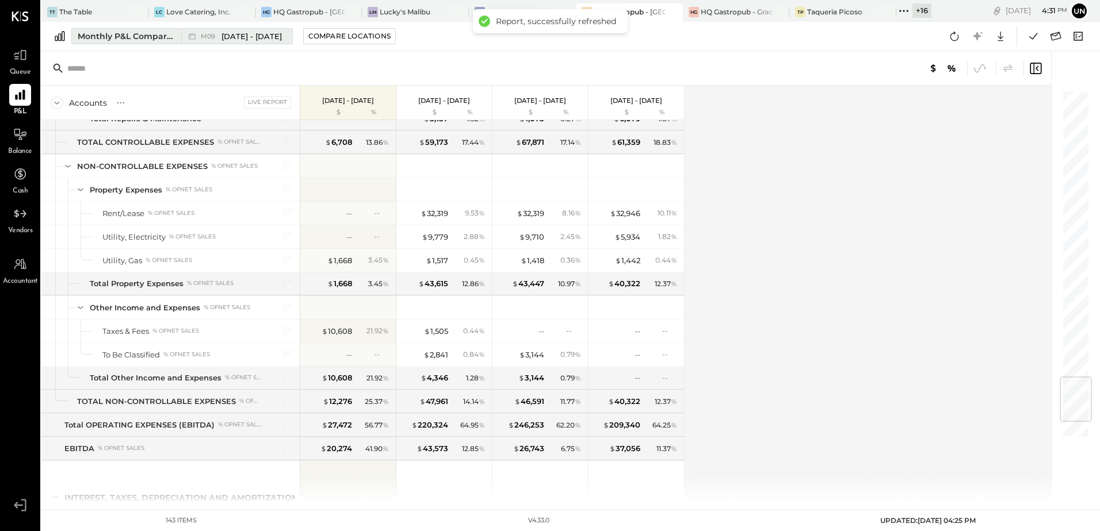
click at [123, 41] on div "Monthly P&L Comparison" at bounding box center [126, 36] width 97 height 12
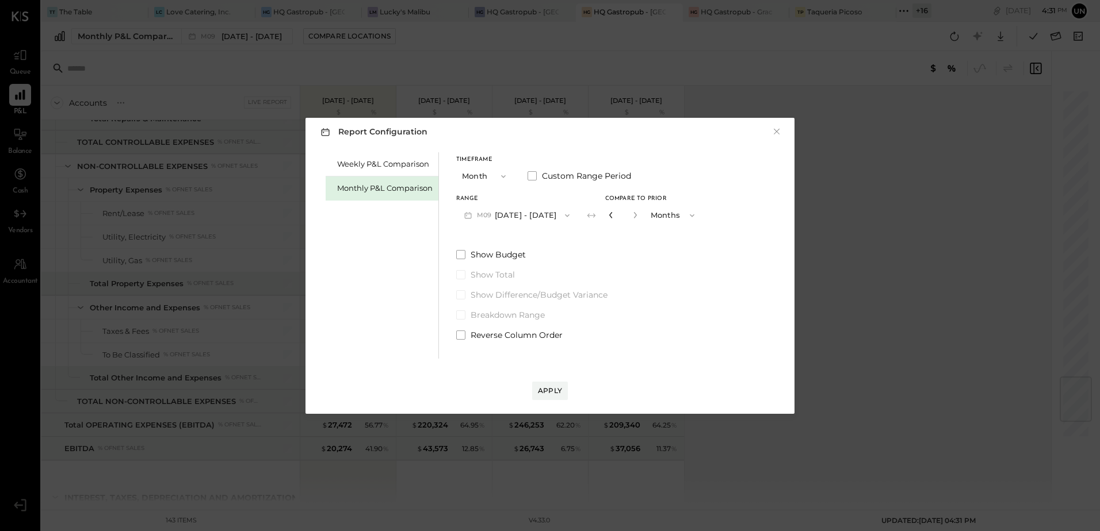
click at [609, 217] on icon "button" at bounding box center [610, 215] width 7 height 7
type input "*"
click at [549, 390] on div "Apply" at bounding box center [550, 391] width 24 height 10
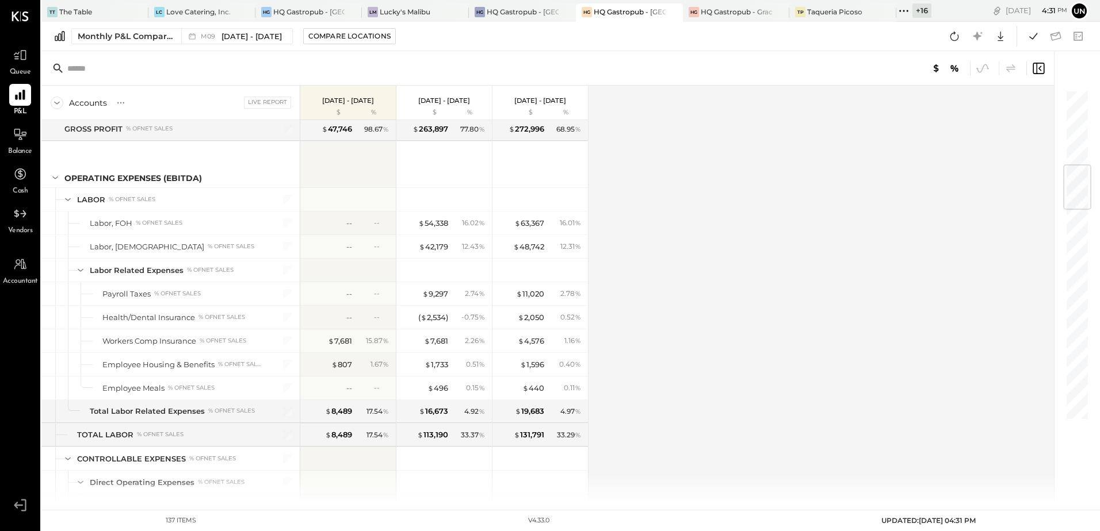
scroll to position [633, 0]
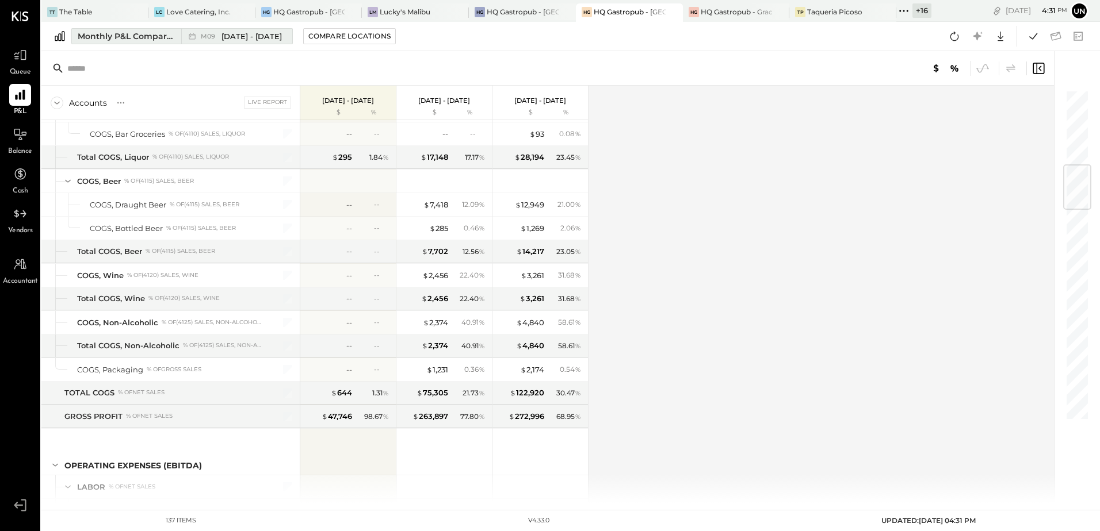
click at [129, 34] on div "Monthly P&L Comparison" at bounding box center [126, 36] width 97 height 12
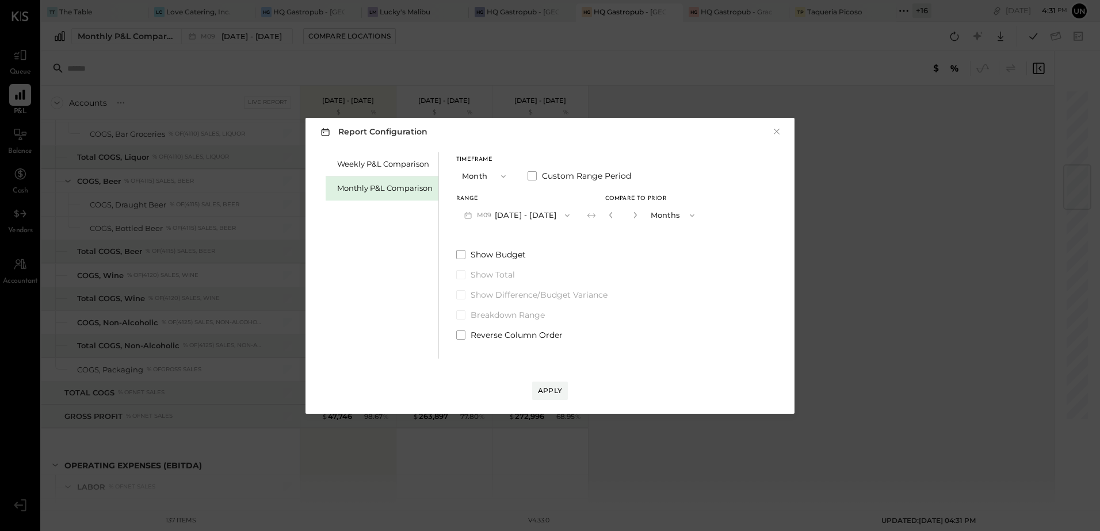
click at [624, 216] on input "*" at bounding box center [622, 215] width 15 height 19
click at [632, 217] on icon "button" at bounding box center [635, 215] width 7 height 7
type input "*"
click at [554, 382] on button "Apply" at bounding box center [550, 391] width 36 height 18
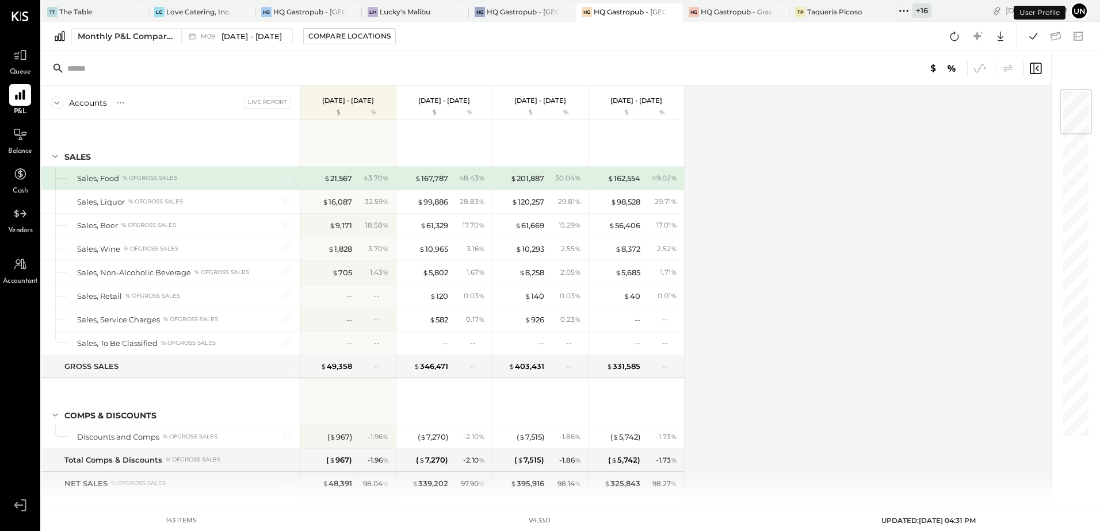
click at [869, 255] on div "Accounts S % GL Live Report [DATE] - [DATE] $ % [DATE] - [DATE] $ % [DATE] - [D…" at bounding box center [546, 295] width 1011 height 418
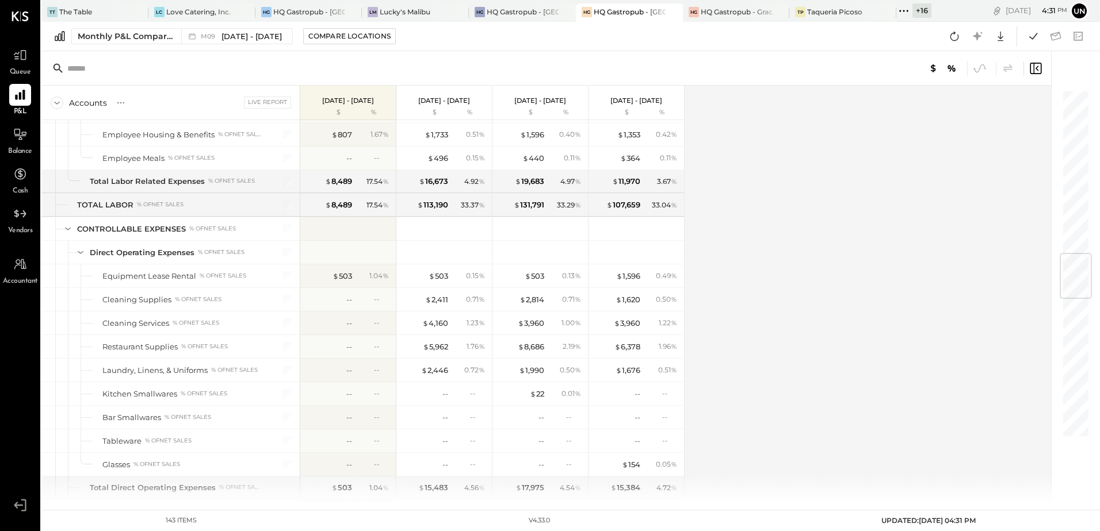
scroll to position [1380, 0]
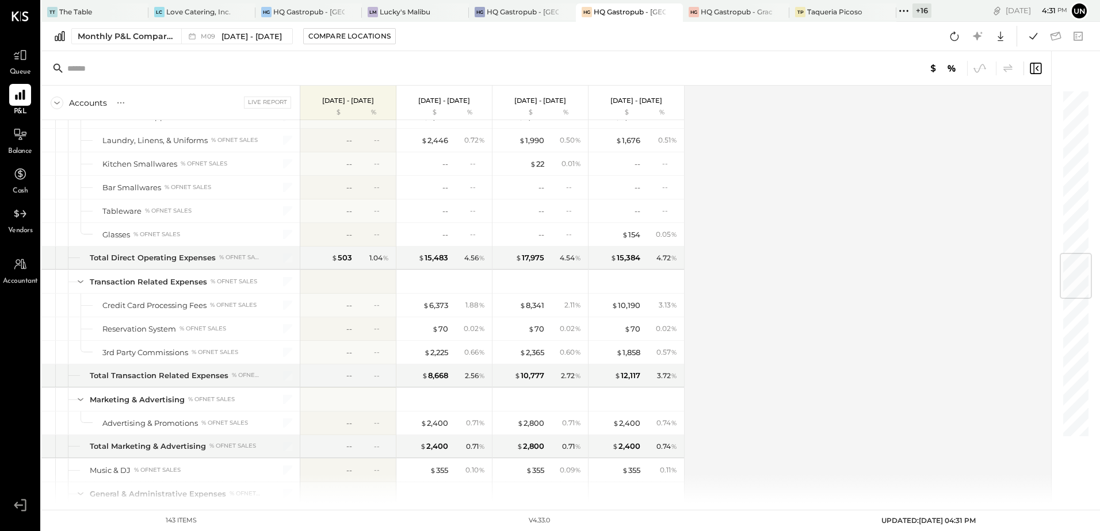
click at [883, 237] on div "Accounts S % GL Live Report [DATE] - [DATE] $ % [DATE] - [DATE] $ % [DATE] - [D…" at bounding box center [546, 295] width 1011 height 418
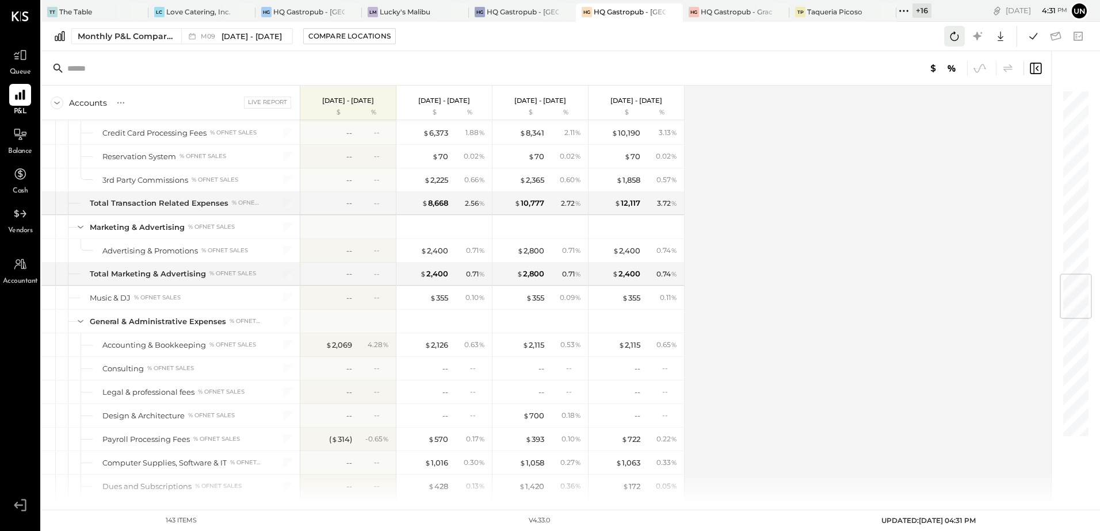
click at [955, 32] on icon at bounding box center [954, 36] width 15 height 15
click at [840, 204] on div "Accounts S % GL Live Report [DATE] - [DATE] $ % [DATE] - [DATE] $ % [DATE] - [D…" at bounding box center [546, 295] width 1011 height 418
click at [1031, 36] on icon at bounding box center [1033, 36] width 15 height 15
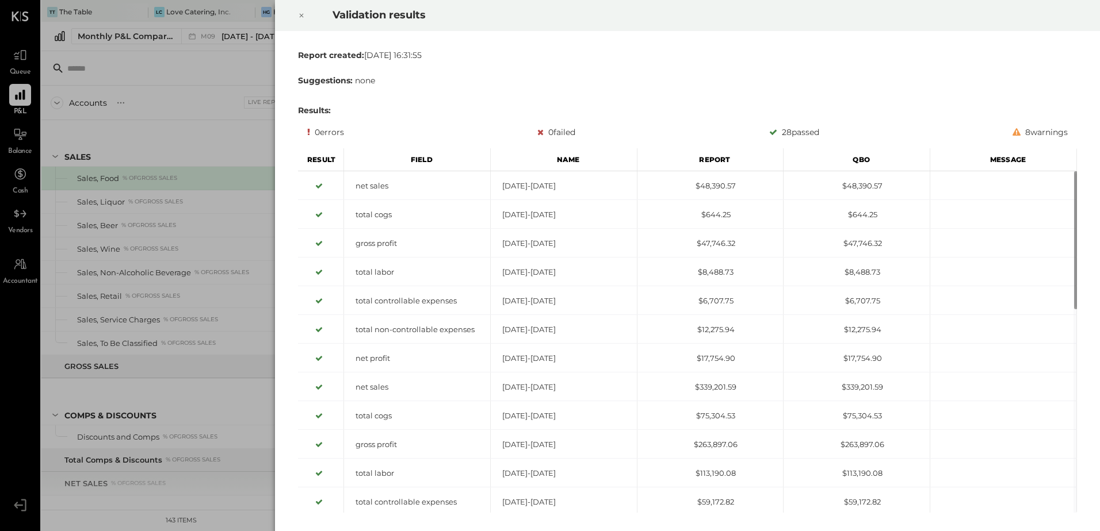
click at [305, 16] on div at bounding box center [301, 15] width 25 height 32
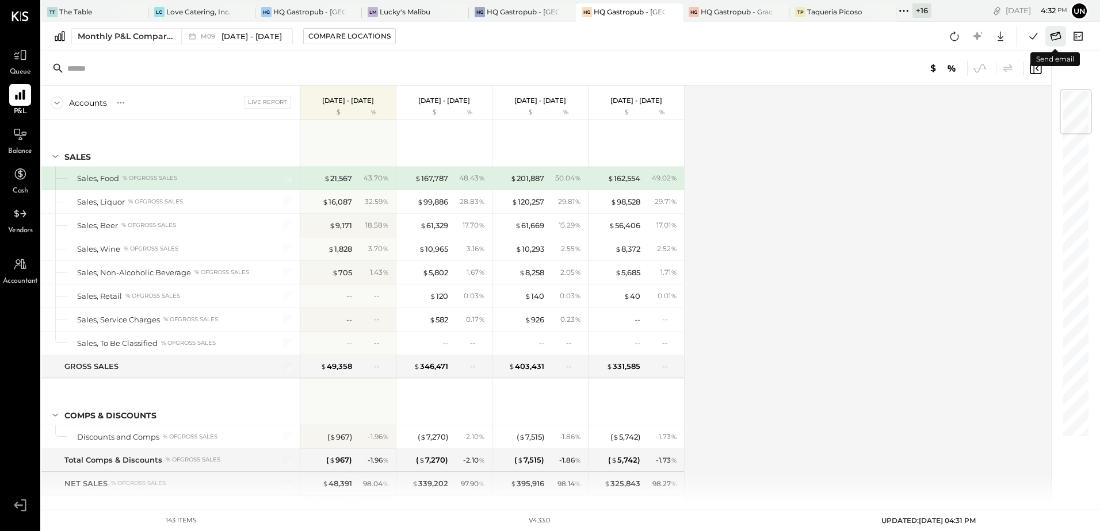
click at [1056, 36] on icon at bounding box center [1055, 36] width 11 height 9
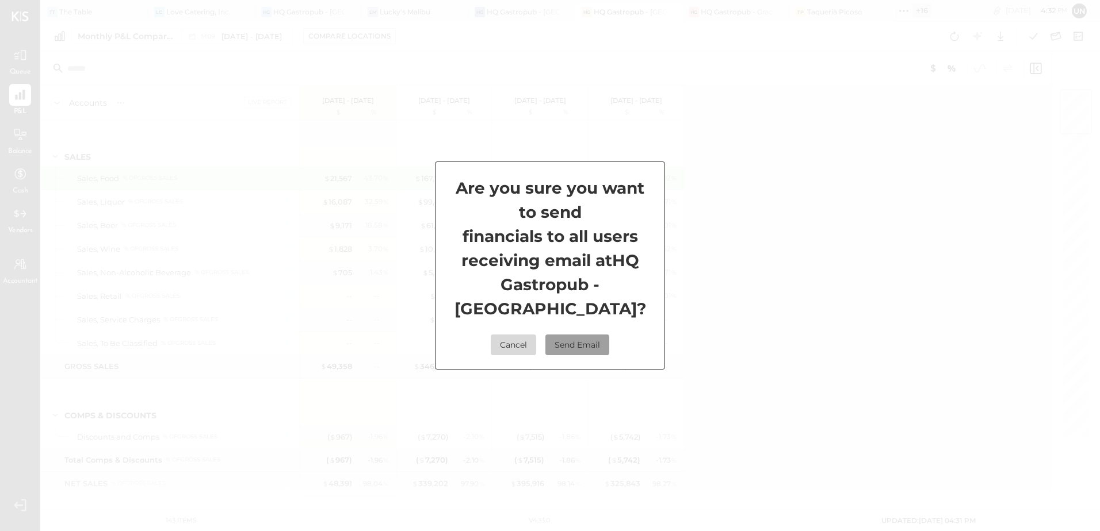
click at [593, 342] on button "Send Email" at bounding box center [577, 345] width 64 height 21
